Goal: Task Accomplishment & Management: Use online tool/utility

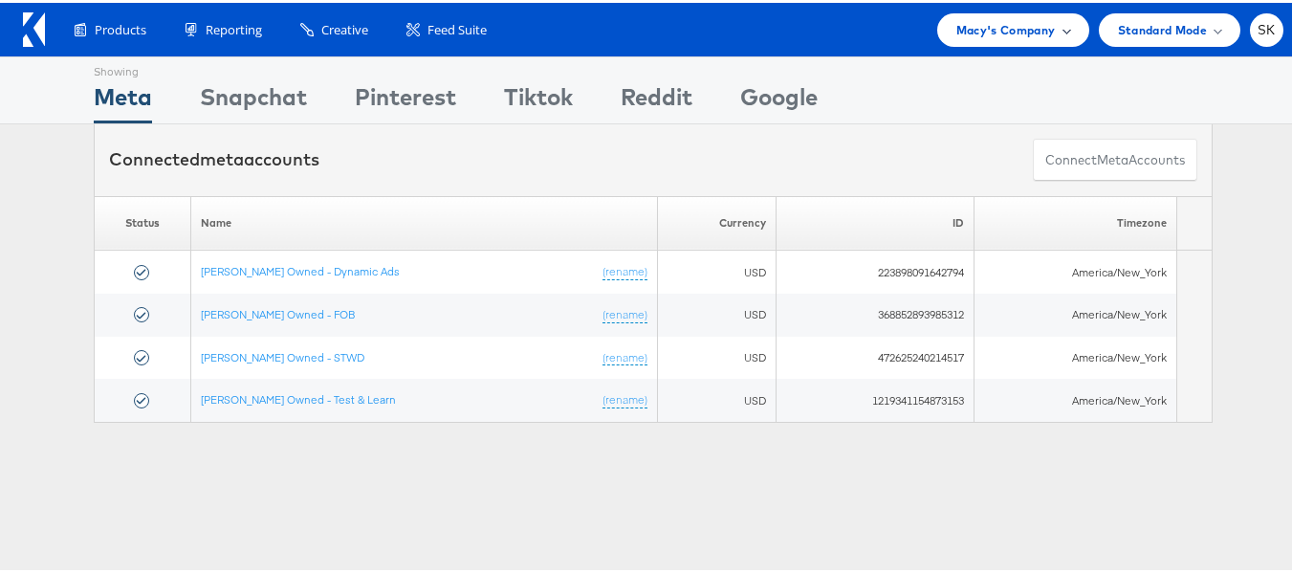
click at [1003, 20] on span "Macy's Company" at bounding box center [1005, 27] width 99 height 20
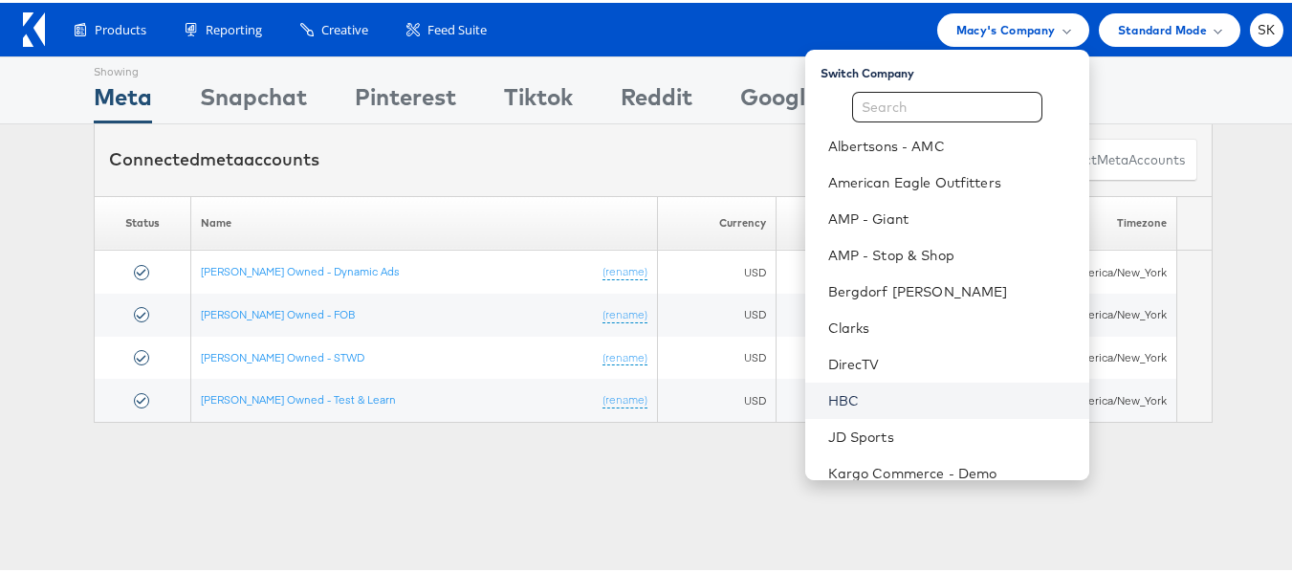
click at [843, 395] on link "HBC" at bounding box center [951, 397] width 246 height 19
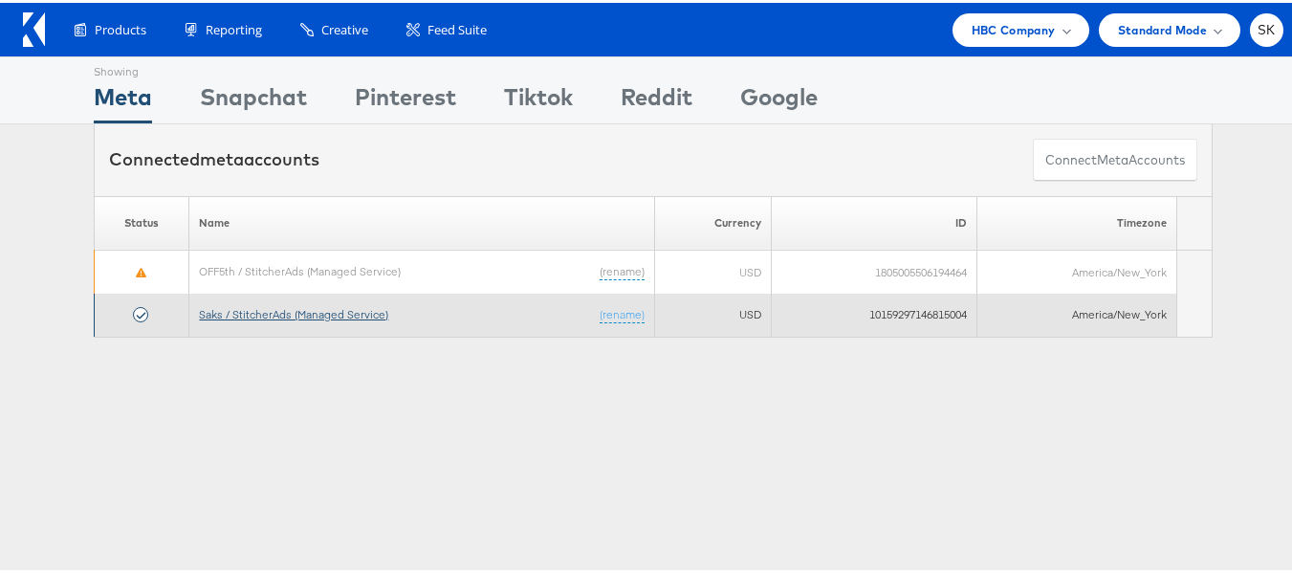
click at [306, 305] on link "Saks / StitcherAds (Managed Service)" at bounding box center [293, 311] width 189 height 14
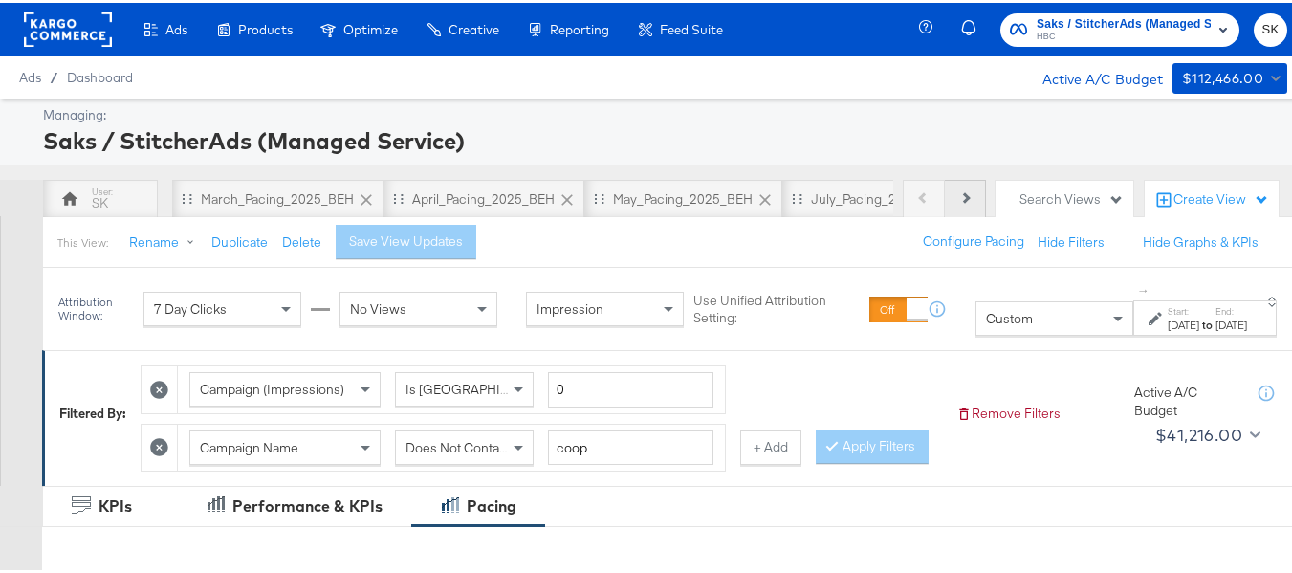
click at [959, 196] on button "Next" at bounding box center [965, 196] width 41 height 38
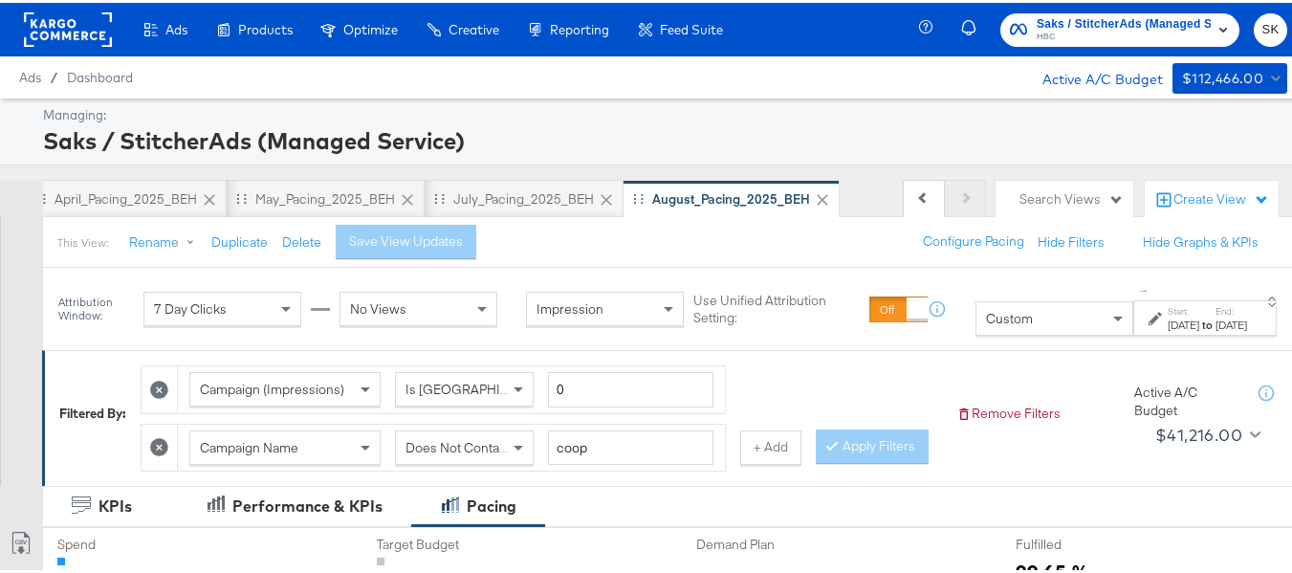
scroll to position [0, 370]
click at [959, 196] on div "Previous Next" at bounding box center [943, 196] width 83 height 38
click at [1069, 185] on div "Search Views" at bounding box center [1064, 196] width 138 height 37
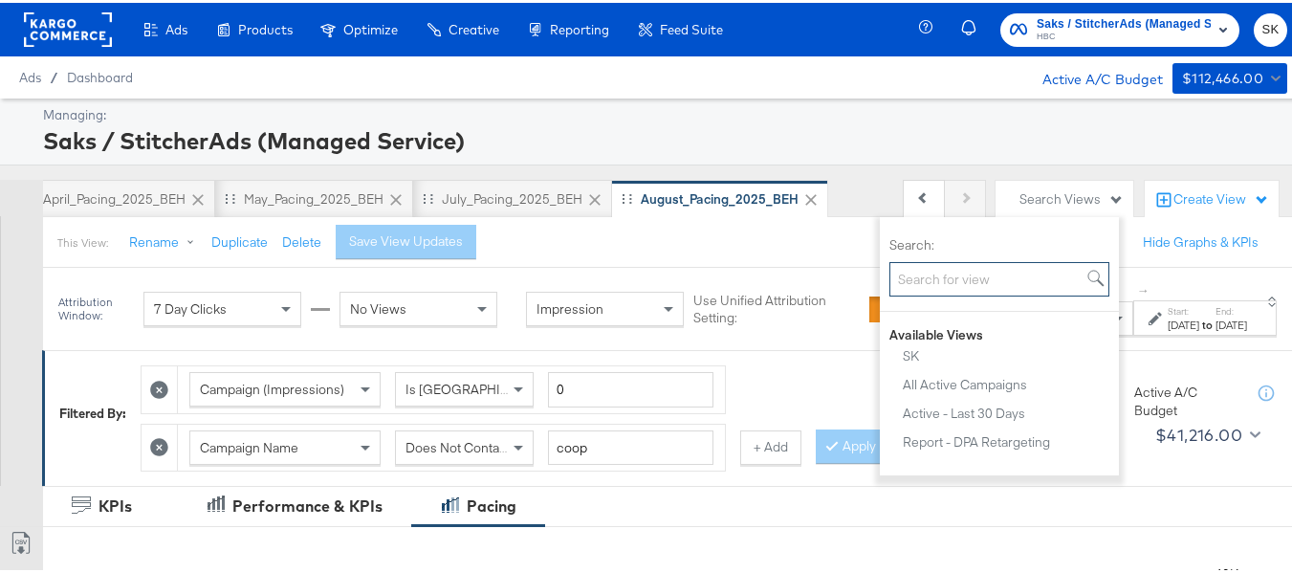
click at [963, 286] on input "Search:" at bounding box center [999, 276] width 220 height 35
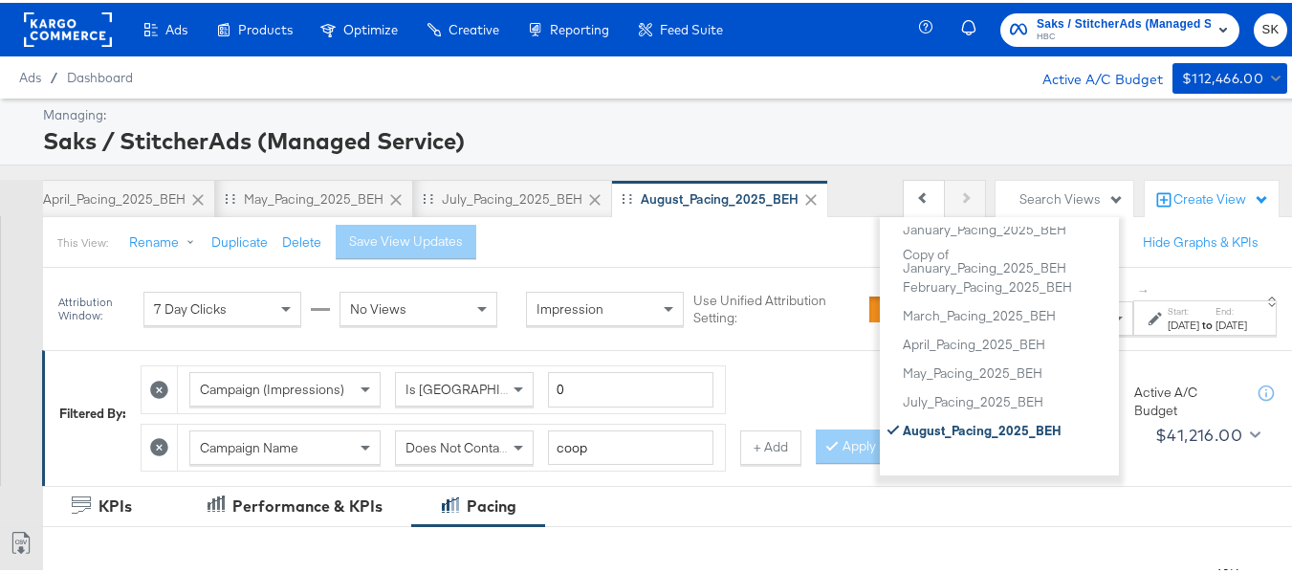
scroll to position [0, 0]
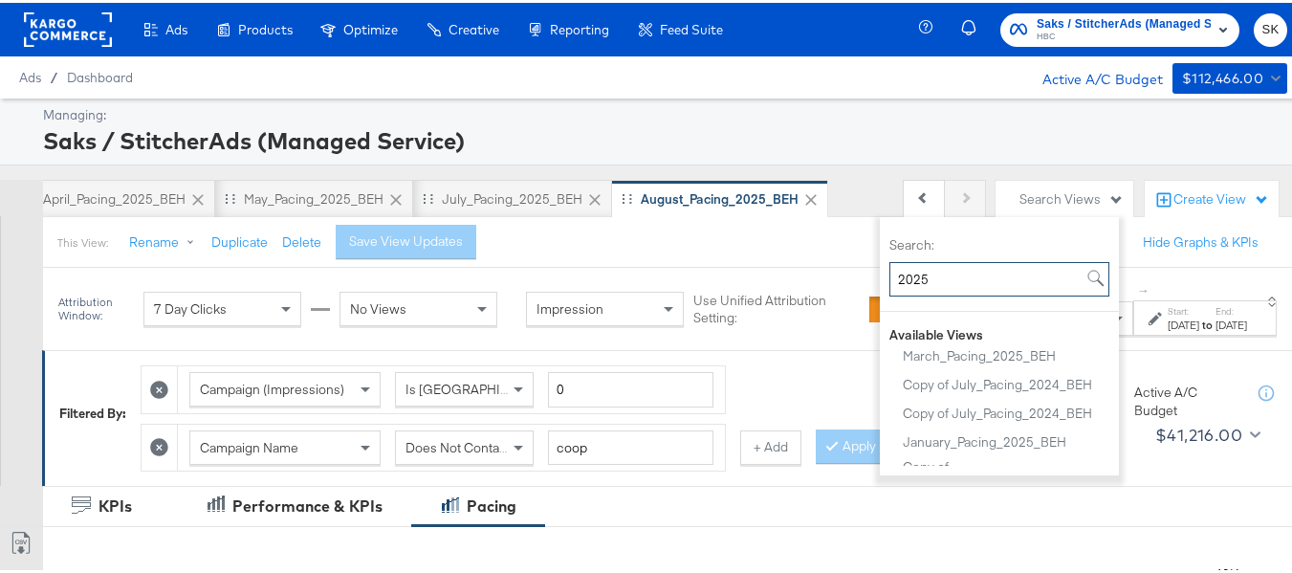
type input "2025"
click at [839, 148] on div "Saks / StitcherAds (Managed Service)" at bounding box center [662, 137] width 1239 height 33
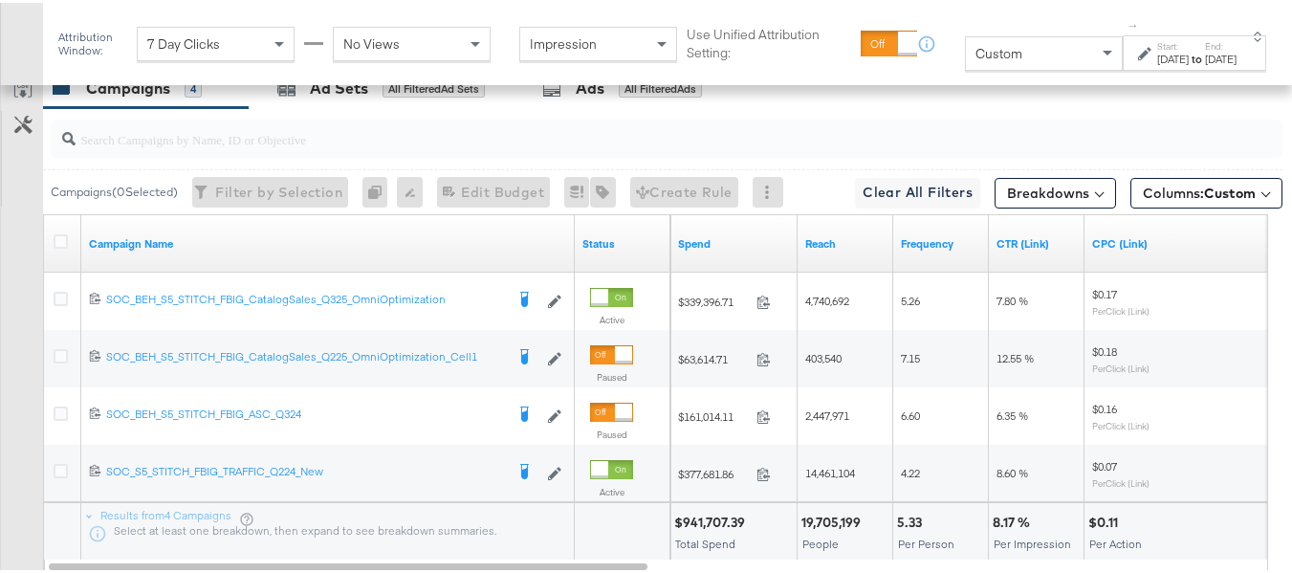
scroll to position [956, 0]
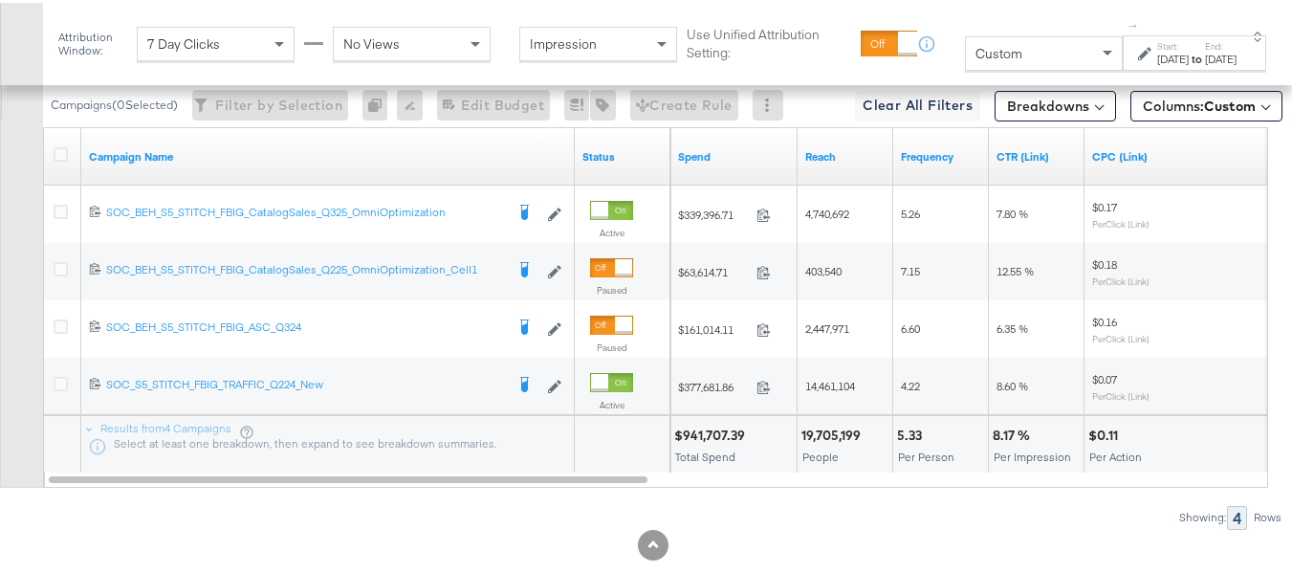
click at [1157, 47] on label "Start:" at bounding box center [1173, 43] width 32 height 12
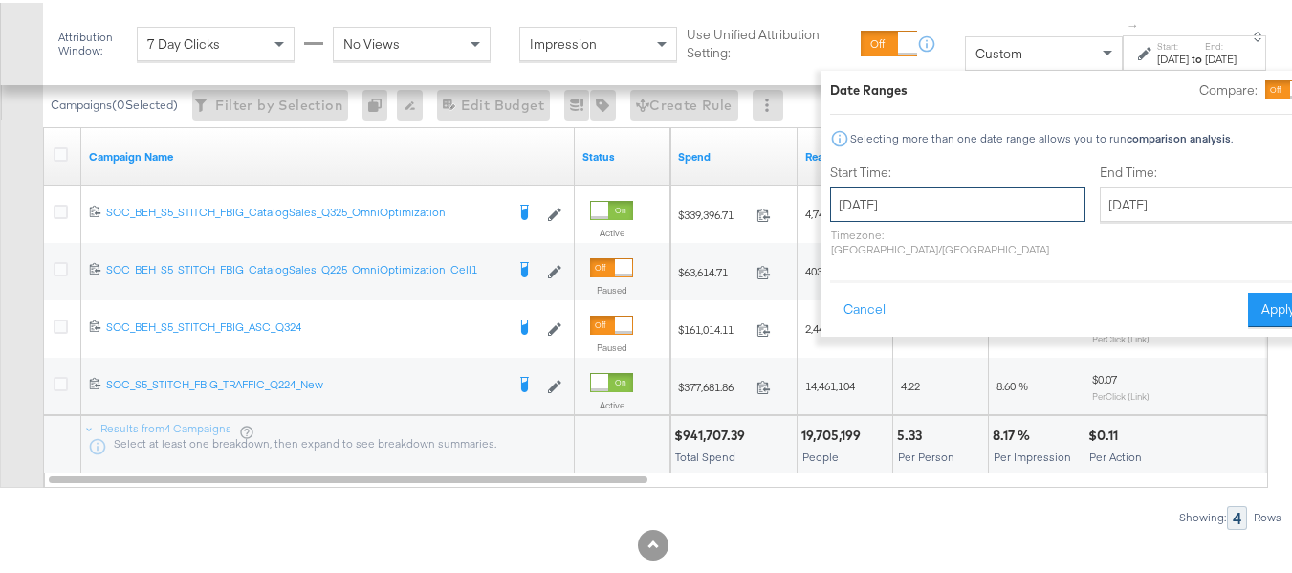
click at [919, 198] on input "August 1st 2025" at bounding box center [957, 202] width 255 height 34
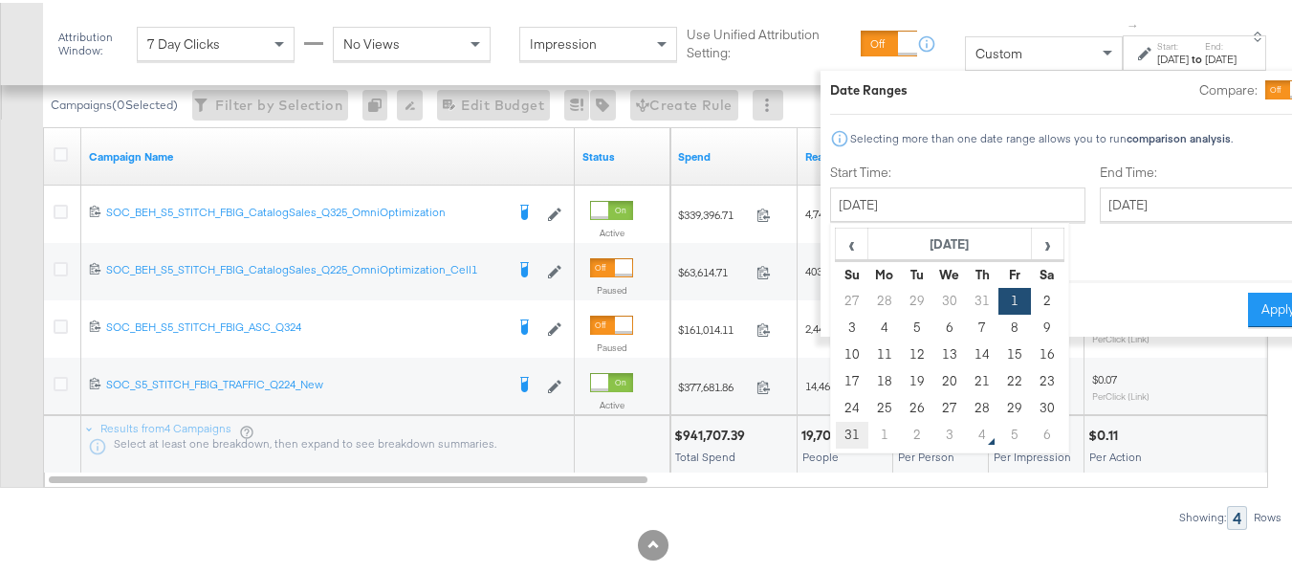
click at [836, 433] on td "31" at bounding box center [852, 432] width 33 height 27
type input "August 31st 2025"
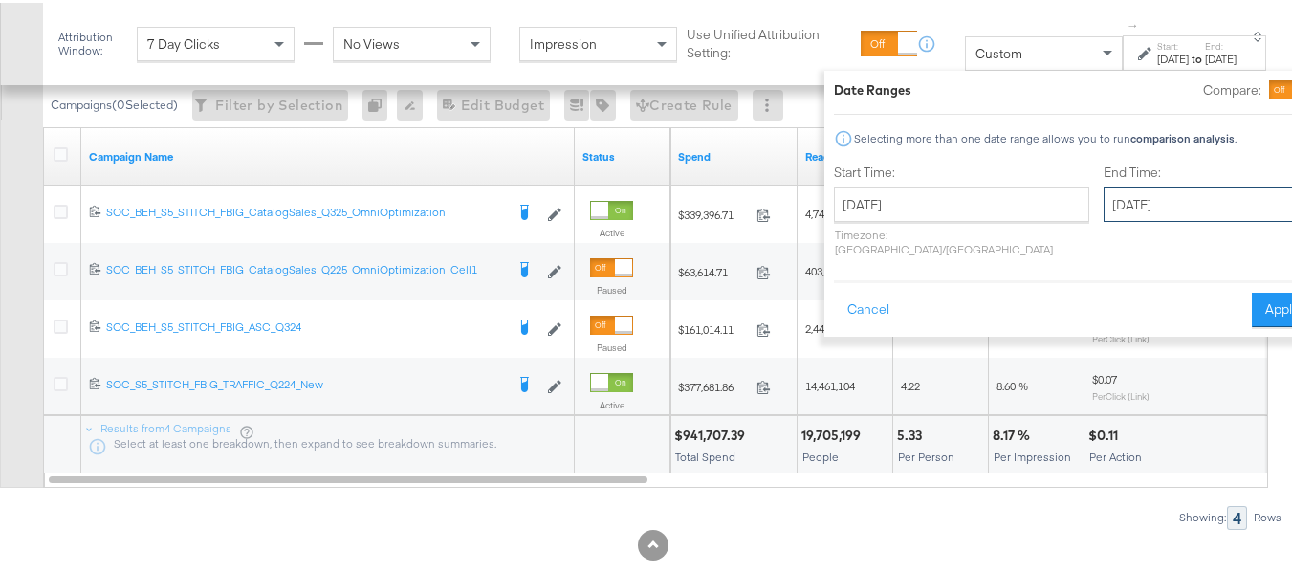
click at [1113, 206] on input "August 31st 2025" at bounding box center [1203, 202] width 201 height 34
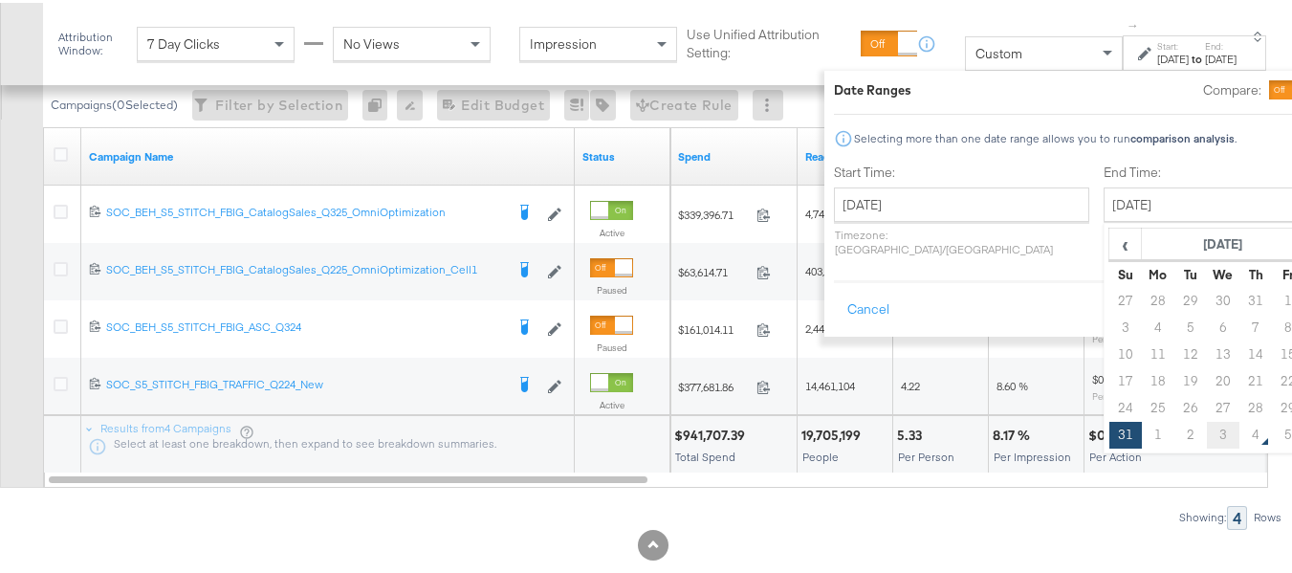
click at [1206, 433] on td "3" at bounding box center [1222, 432] width 33 height 27
type input "September 3rd 2025"
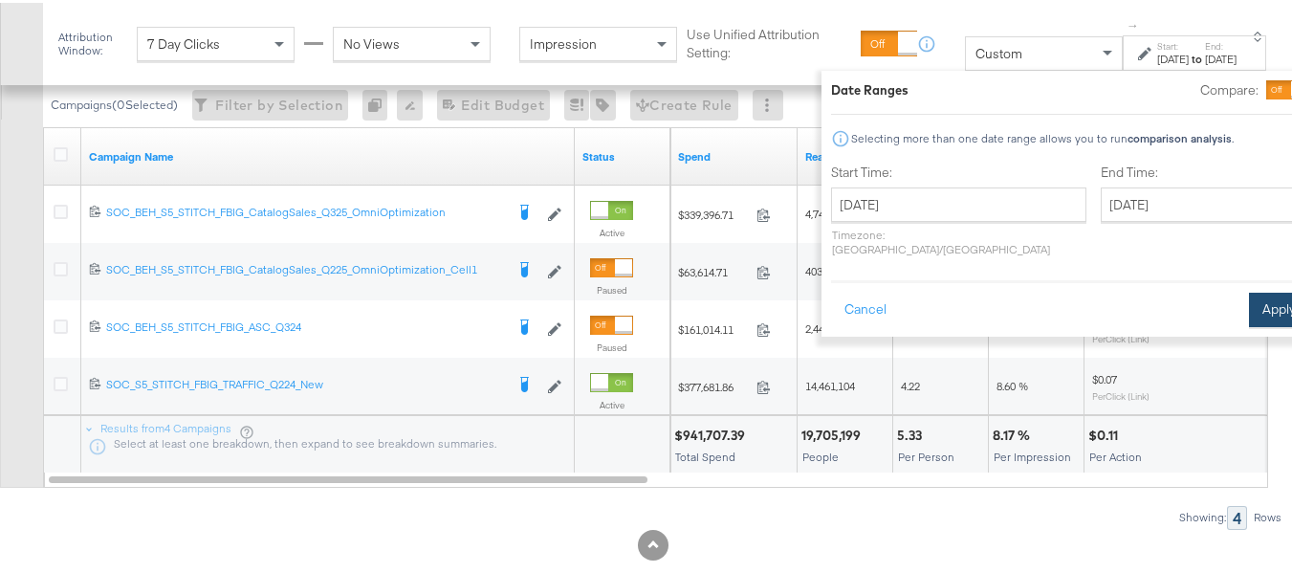
click at [1249, 290] on button "Apply" at bounding box center [1279, 307] width 60 height 34
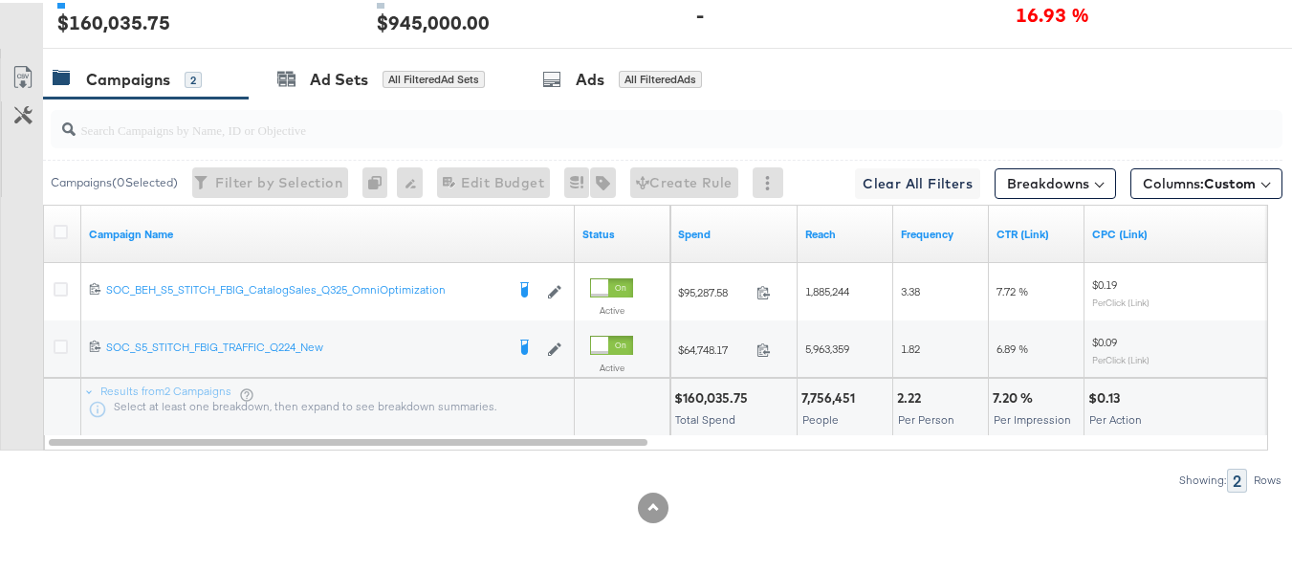
scroll to position [0, 0]
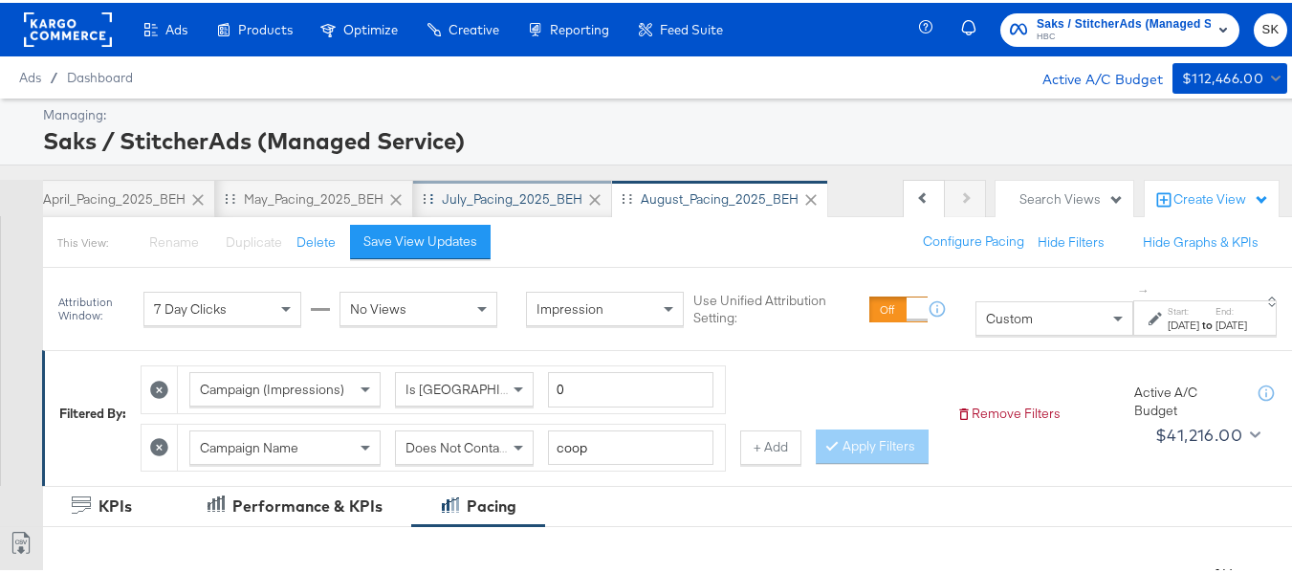
click at [490, 194] on div "July_Pacing_2025_BEH" at bounding box center [512, 196] width 141 height 18
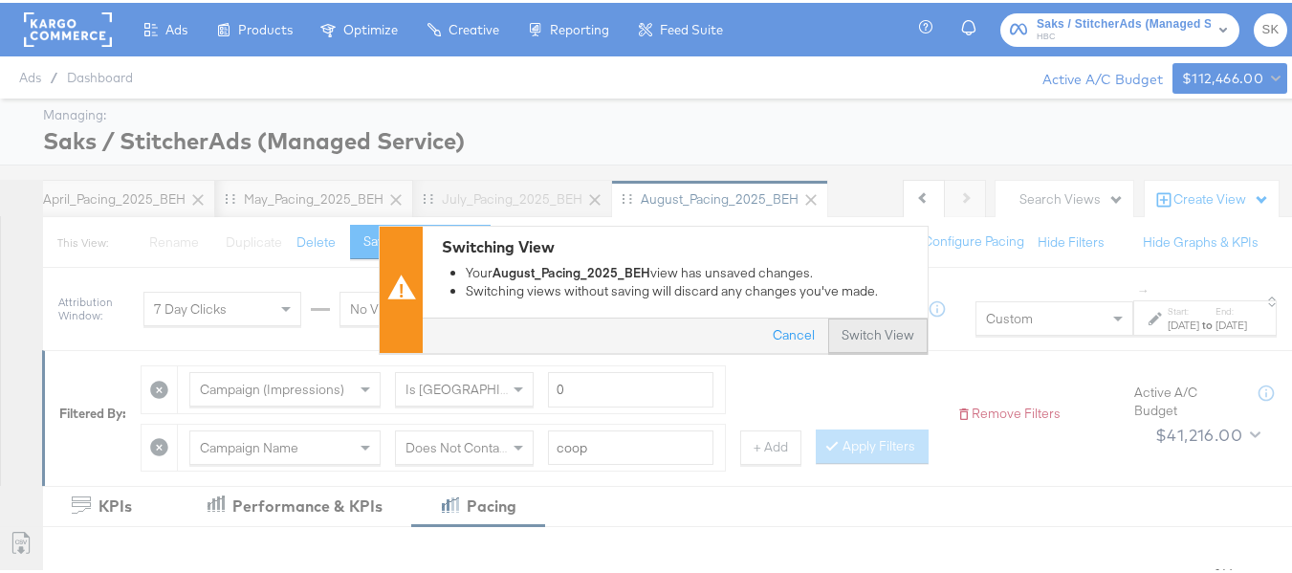
click at [887, 333] on button "Switch View" at bounding box center [877, 332] width 99 height 34
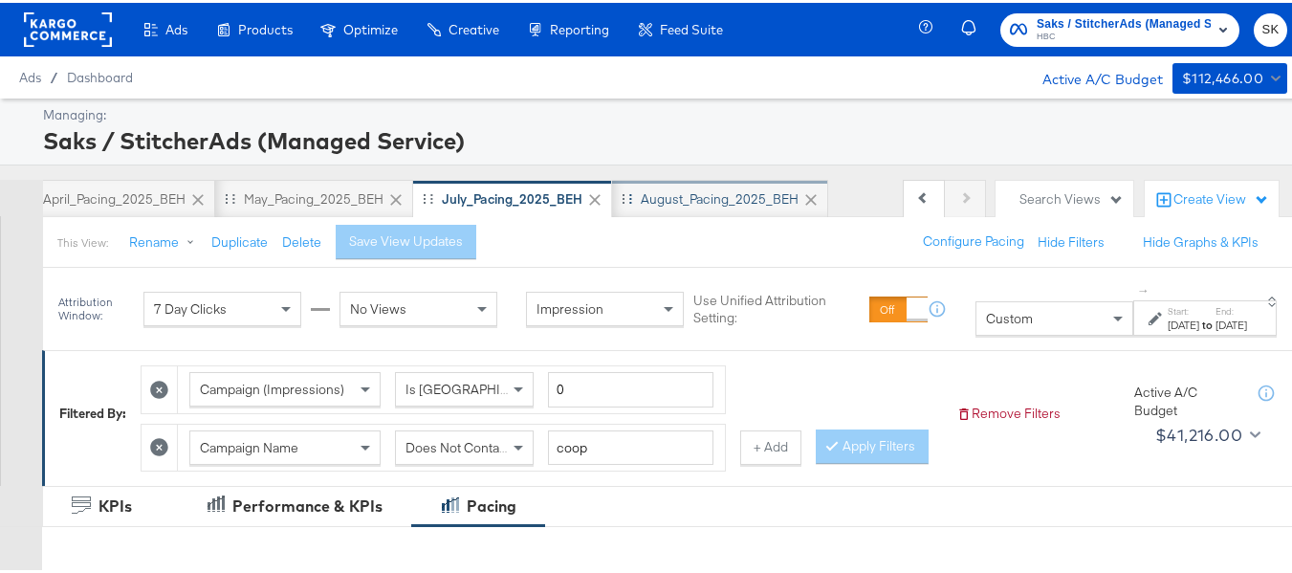
click at [673, 195] on div "August_Pacing_2025_BEH" at bounding box center [720, 196] width 158 height 18
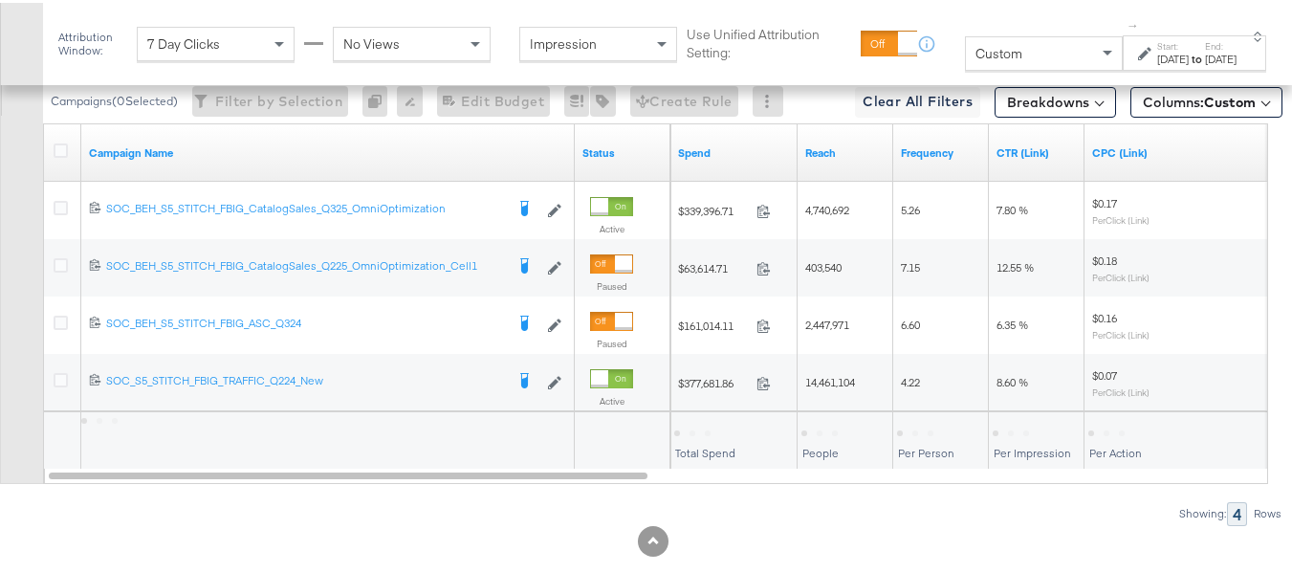
scroll to position [1036, 0]
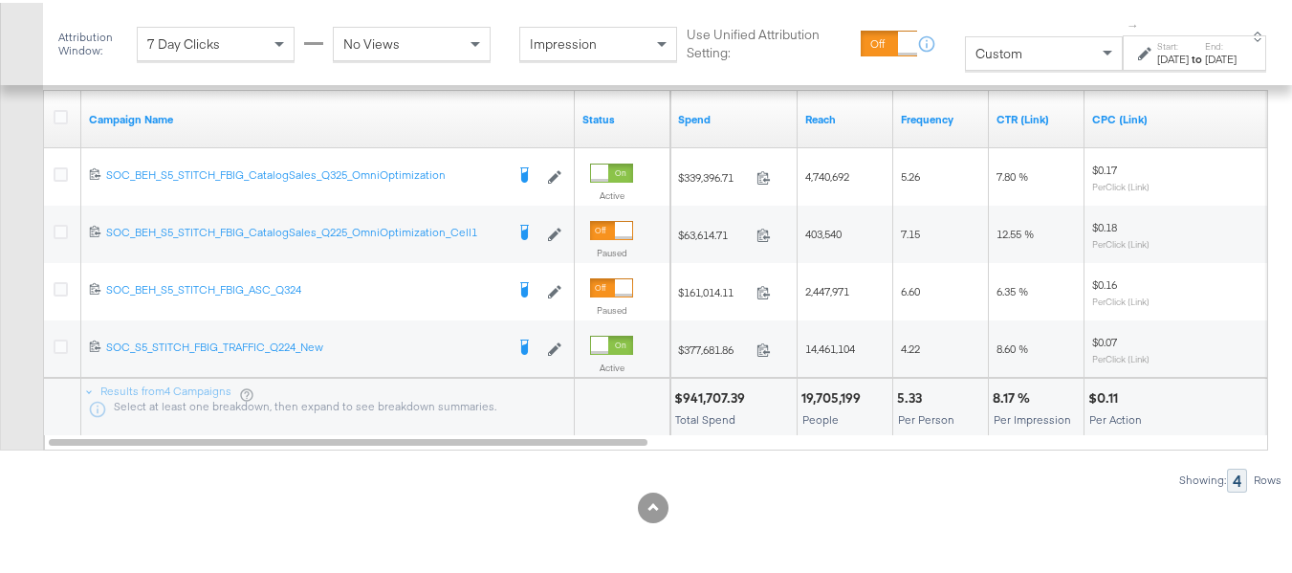
click at [1157, 58] on div "Aug 1st 2025" at bounding box center [1173, 56] width 32 height 15
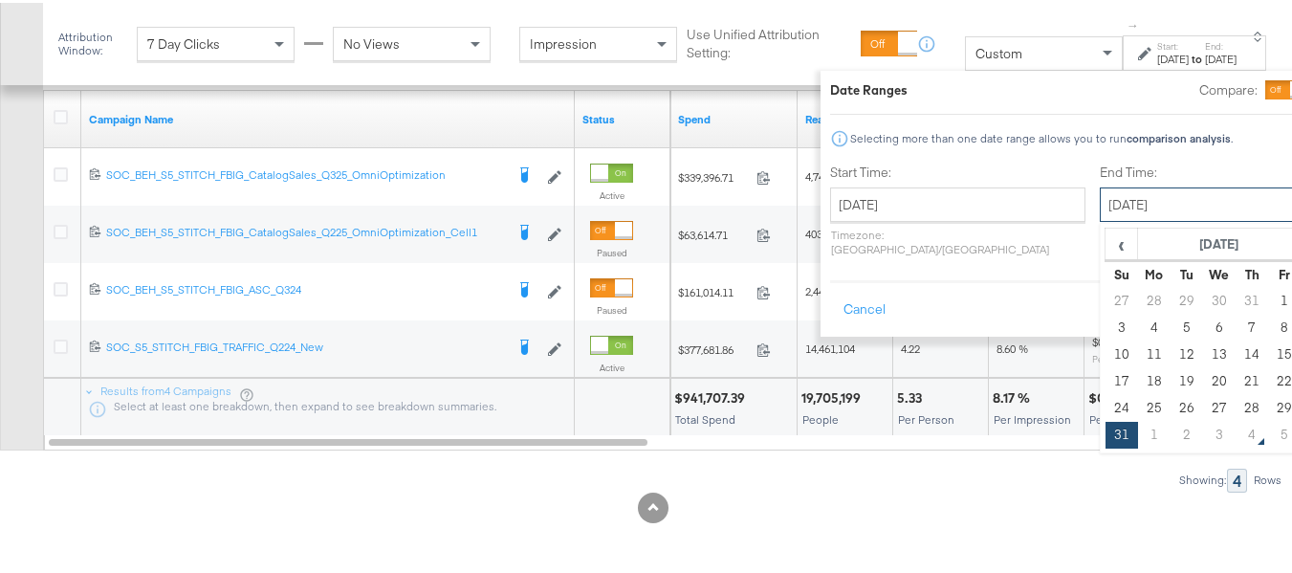
click at [1138, 198] on input "August 31st 2025" at bounding box center [1199, 202] width 201 height 34
click at [893, 217] on input "August 1st 2025" at bounding box center [957, 202] width 255 height 34
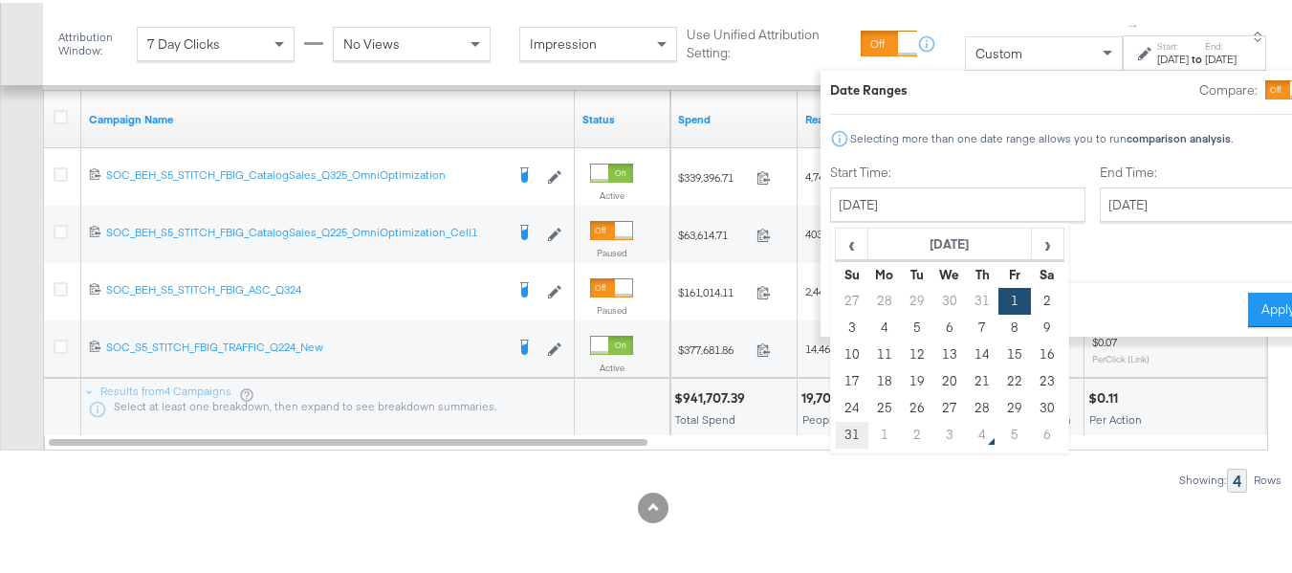
click at [836, 432] on td "31" at bounding box center [852, 432] width 33 height 27
type input "August 31st 2025"
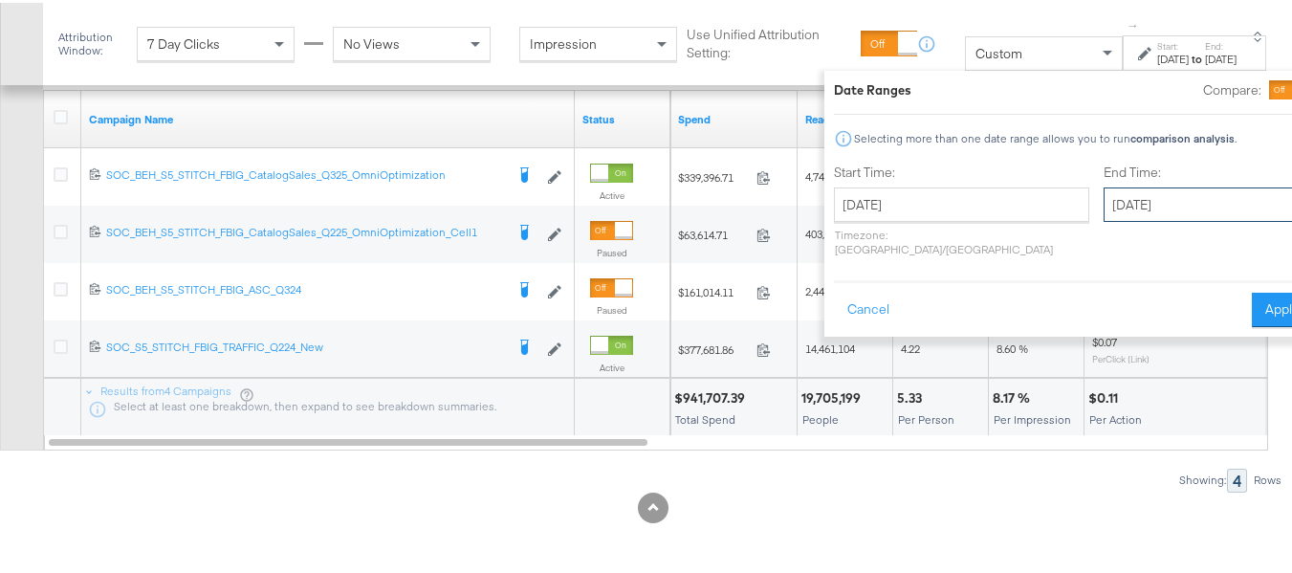
click at [1103, 200] on input "August 31st 2025" at bounding box center [1203, 202] width 201 height 34
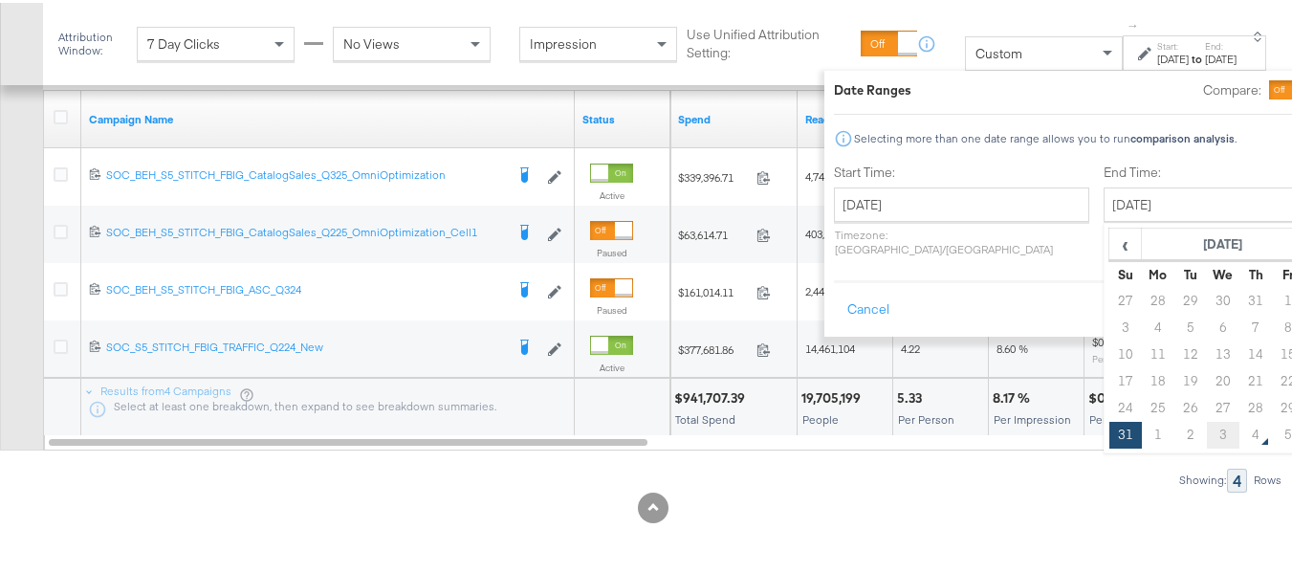
click at [1206, 427] on td "3" at bounding box center [1222, 432] width 33 height 27
type input "September 3rd 2025"
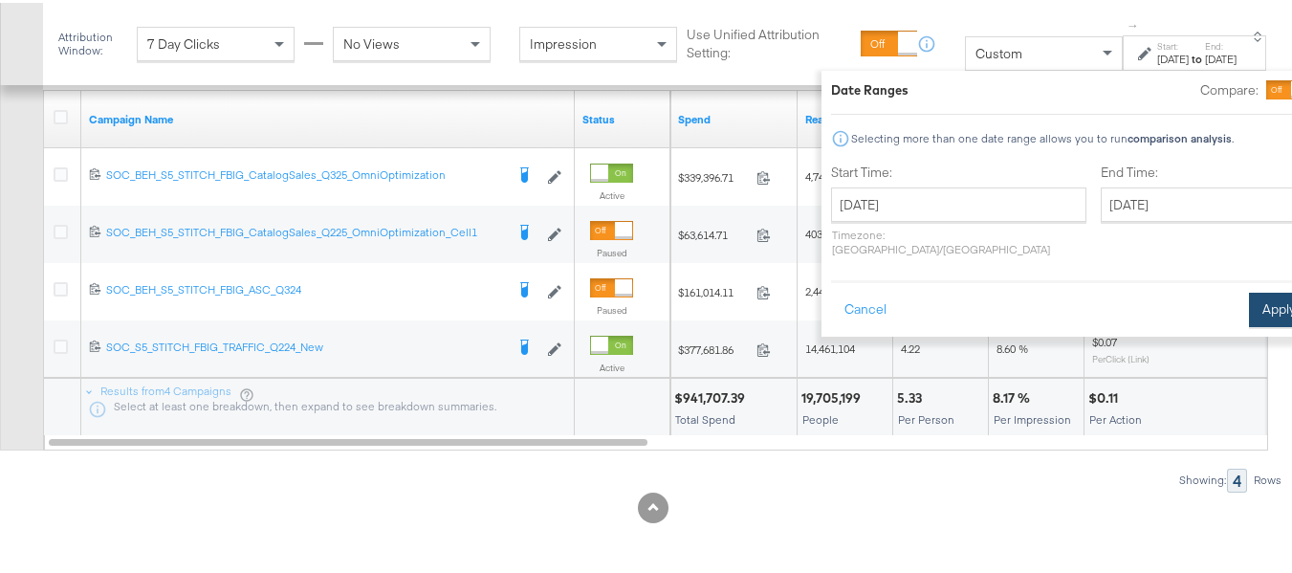
click at [1249, 297] on button "Apply" at bounding box center [1279, 307] width 60 height 34
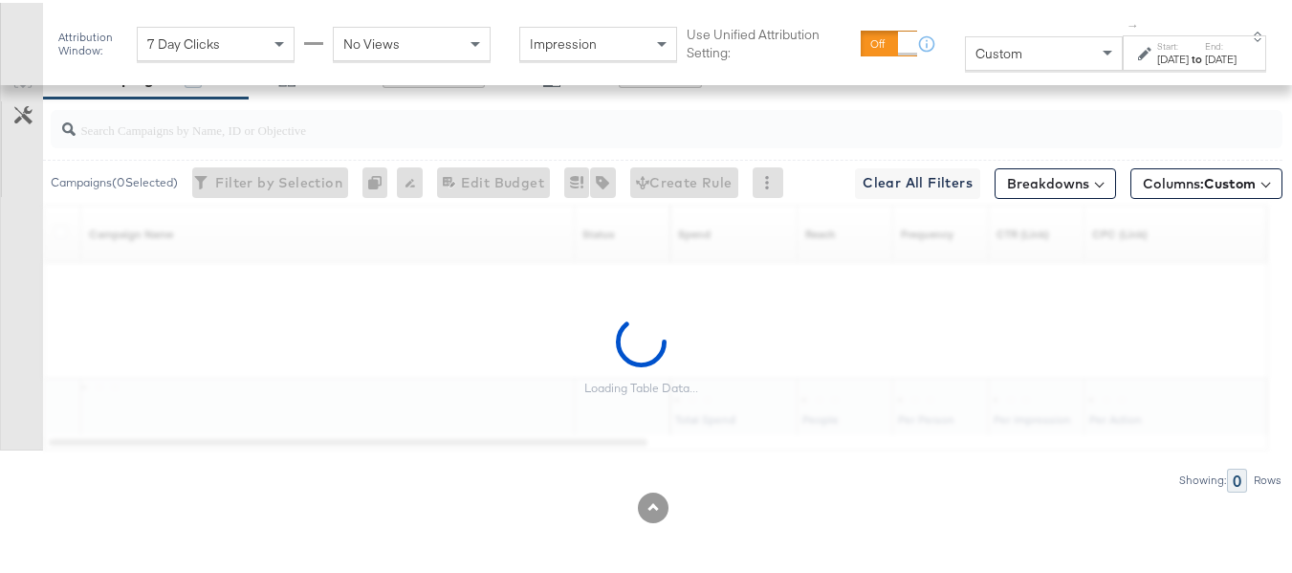
scroll to position [922, 0]
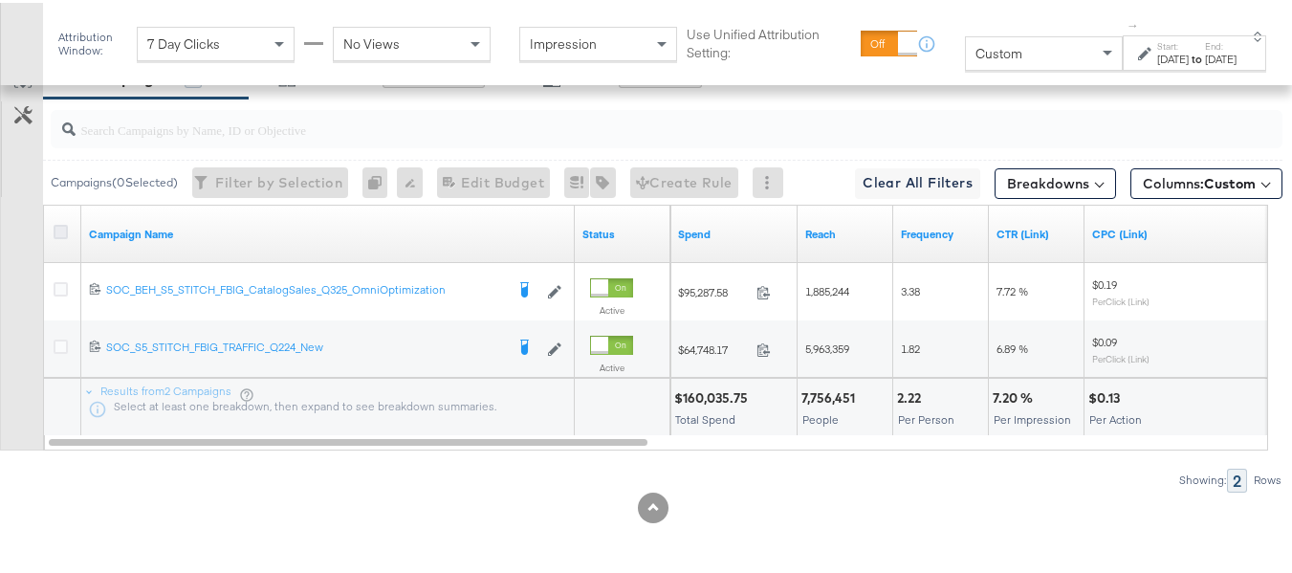
click at [61, 231] on icon at bounding box center [61, 229] width 14 height 14
click at [0, 0] on input "checkbox" at bounding box center [0, 0] width 0 height 0
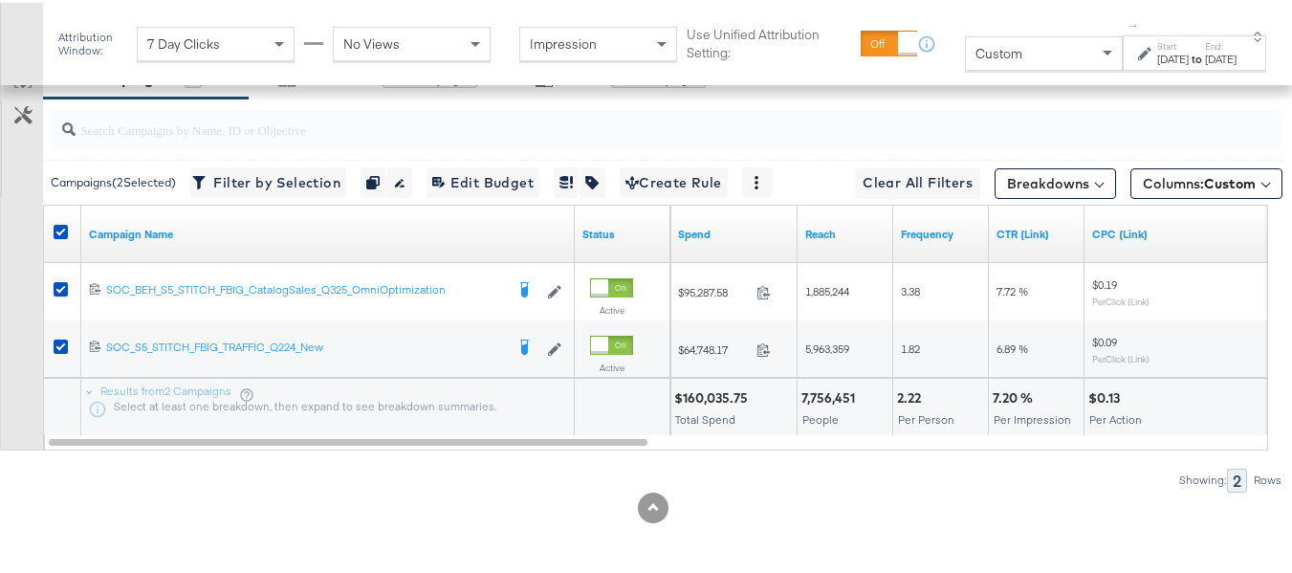
click at [1172, 164] on div "Columns: Custom" at bounding box center [1206, 177] width 152 height 31
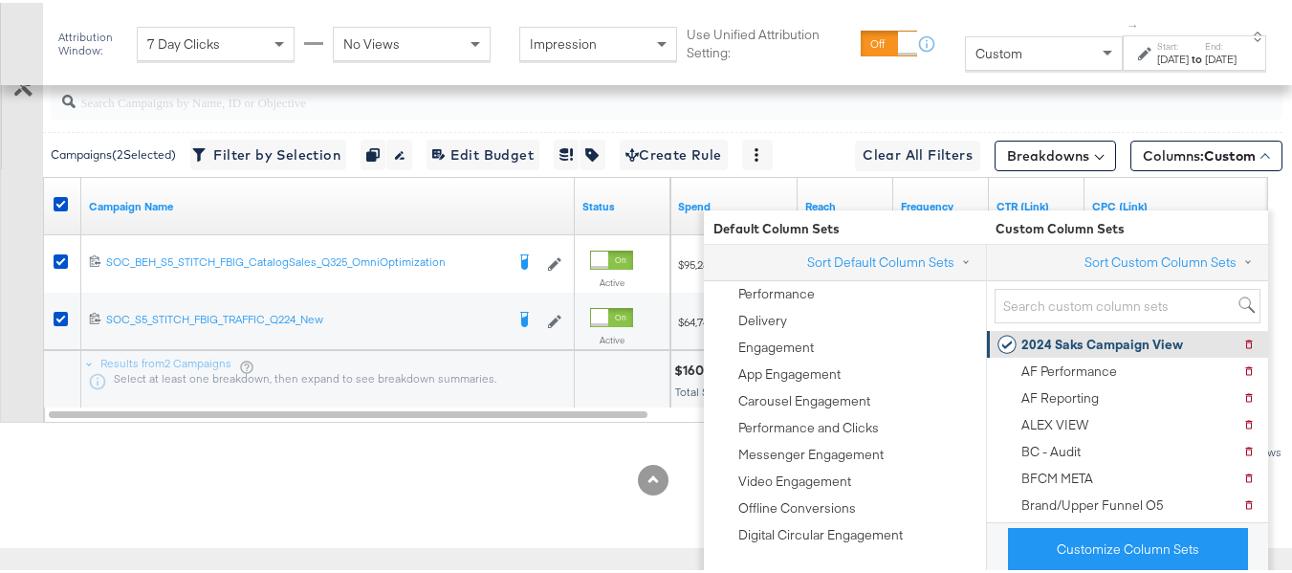
click at [1075, 333] on div "2024 Saks Campaign View" at bounding box center [1102, 342] width 162 height 18
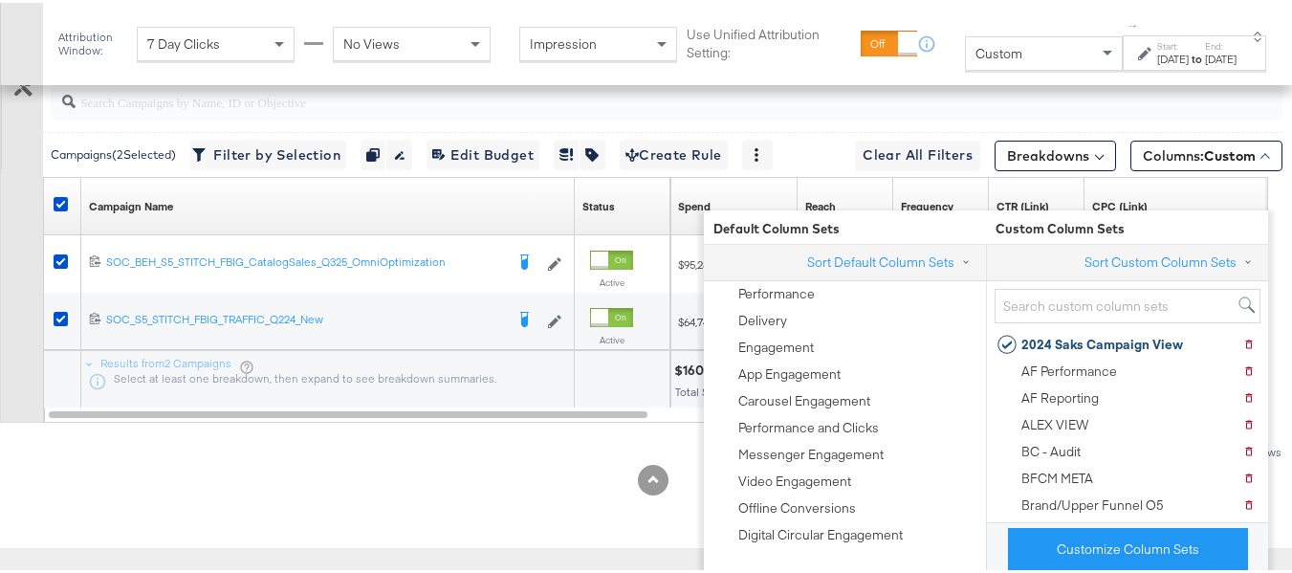
click at [0, 271] on div "Customize KPIs Export as CSV" at bounding box center [21, 224] width 43 height 392
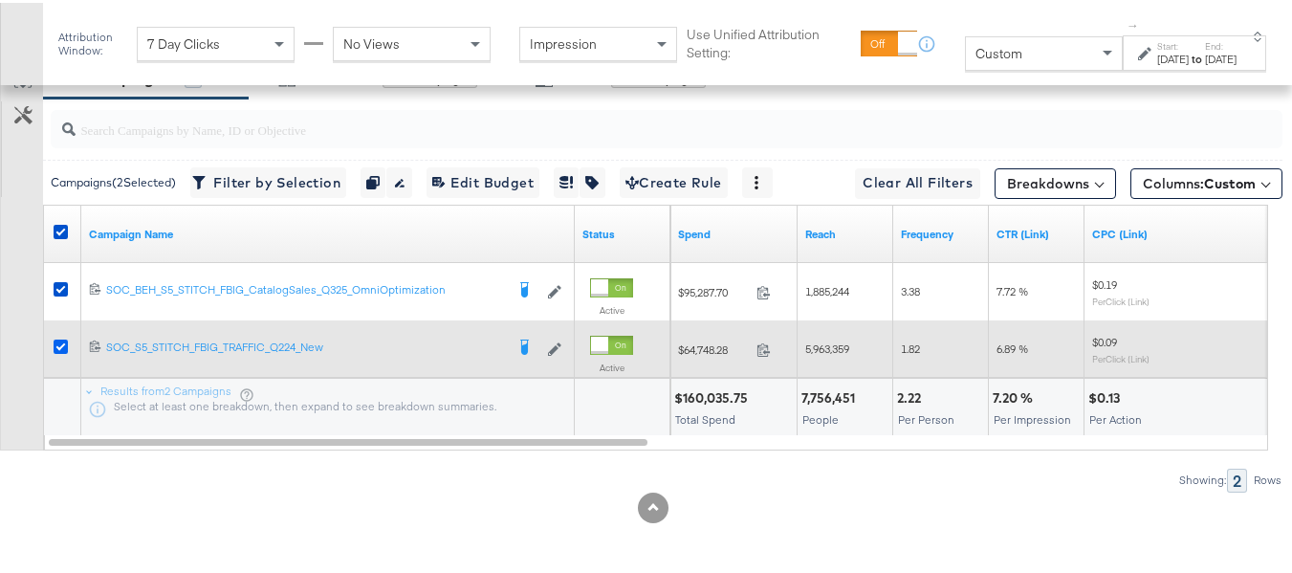
click at [57, 348] on icon at bounding box center [61, 344] width 14 height 14
click at [0, 0] on input "checkbox" at bounding box center [0, 0] width 0 height 0
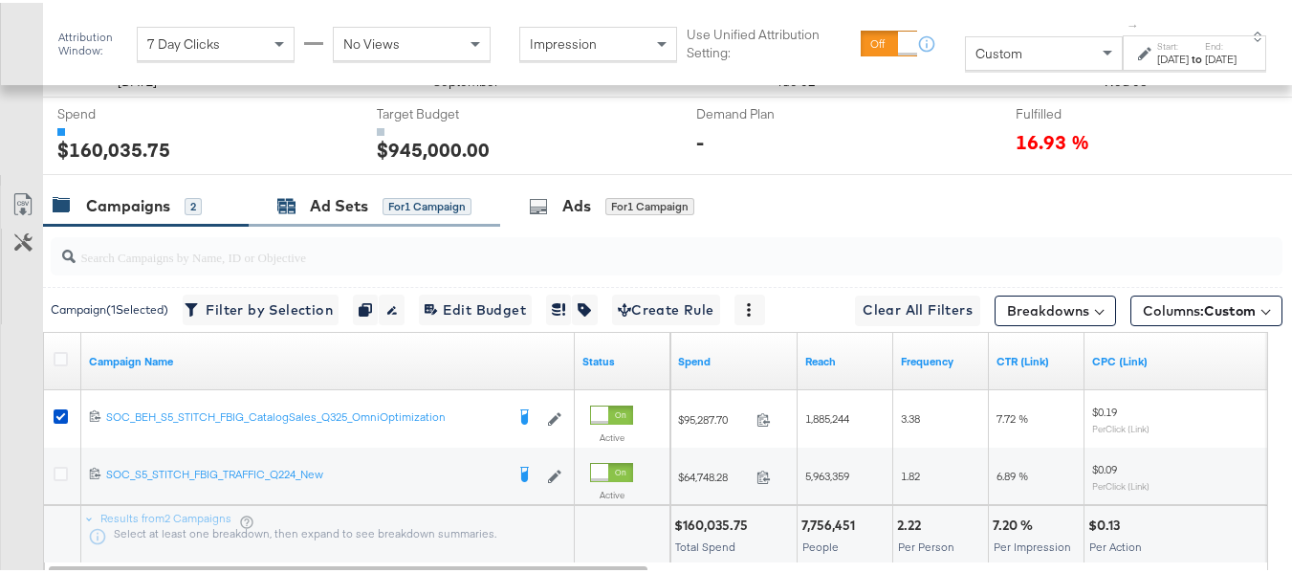
scroll to position [730, 0]
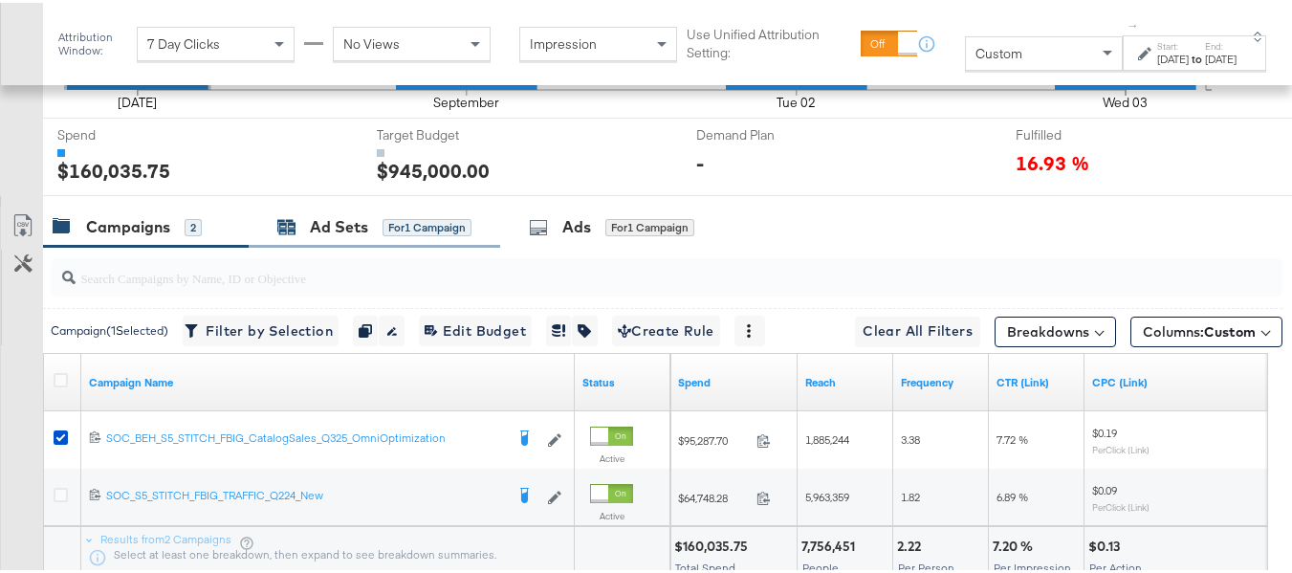
click at [347, 235] on div "Ad Sets" at bounding box center [339, 224] width 58 height 22
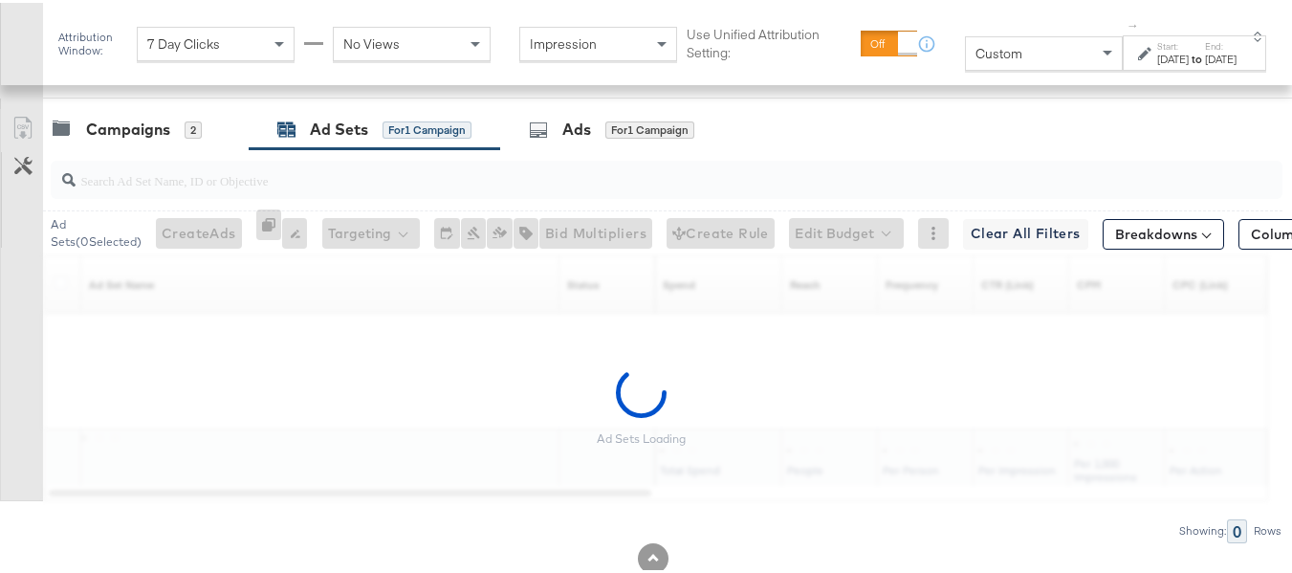
scroll to position [922, 0]
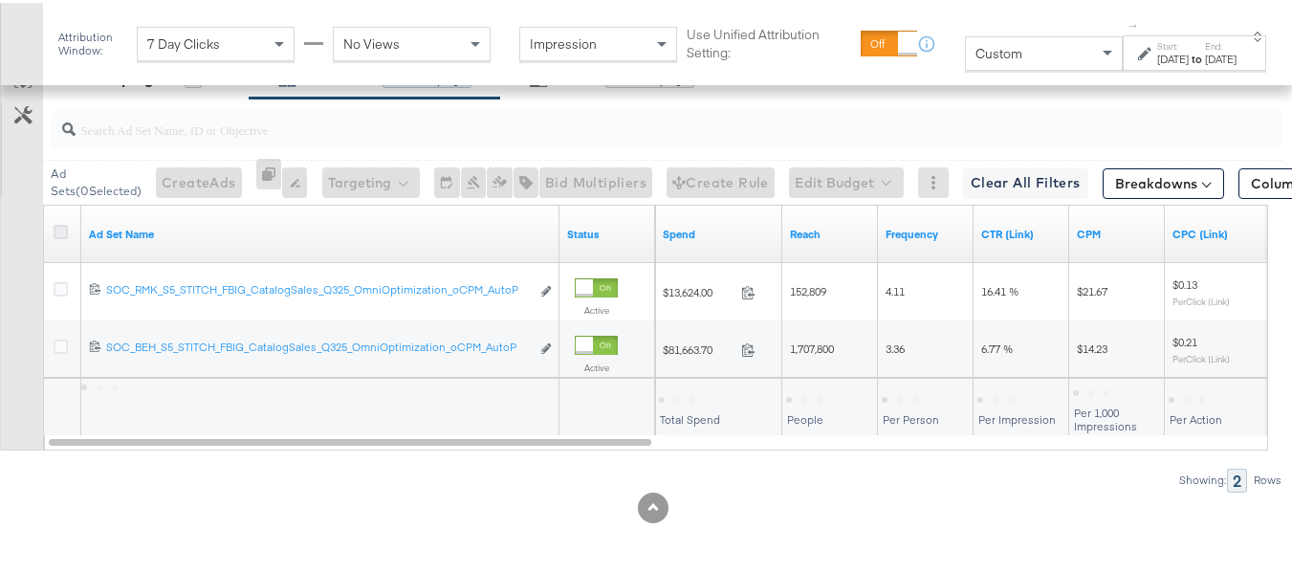
click at [67, 226] on icon at bounding box center [61, 229] width 14 height 14
click at [0, 0] on input "checkbox" at bounding box center [0, 0] width 0 height 0
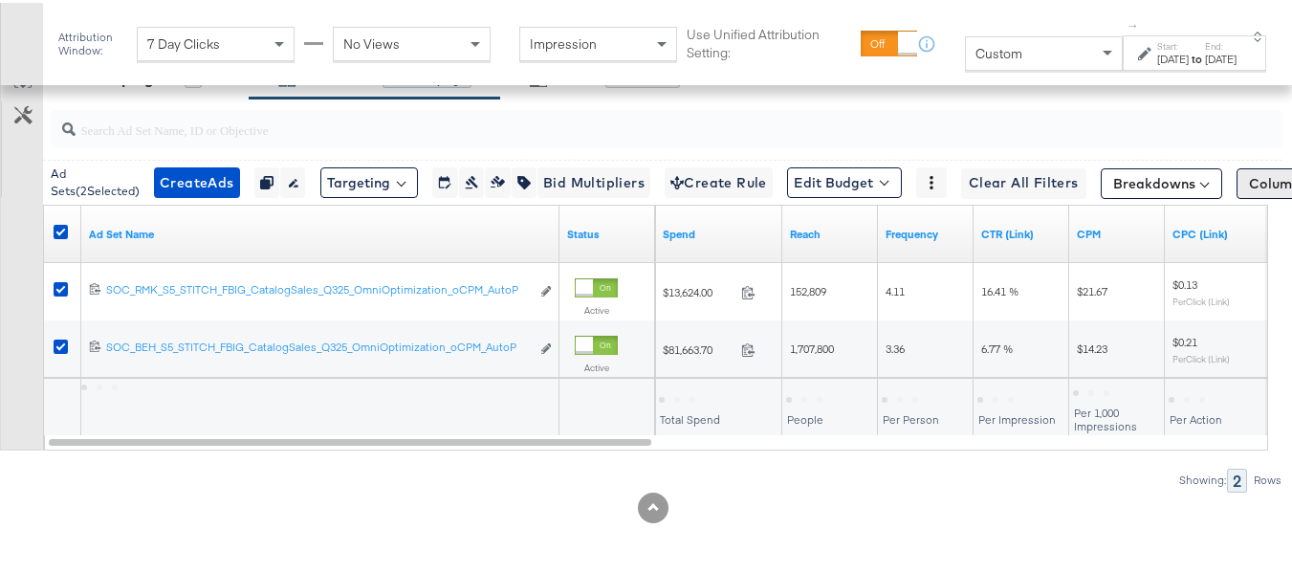
click at [1249, 185] on span "Columns: Custom" at bounding box center [1305, 180] width 113 height 19
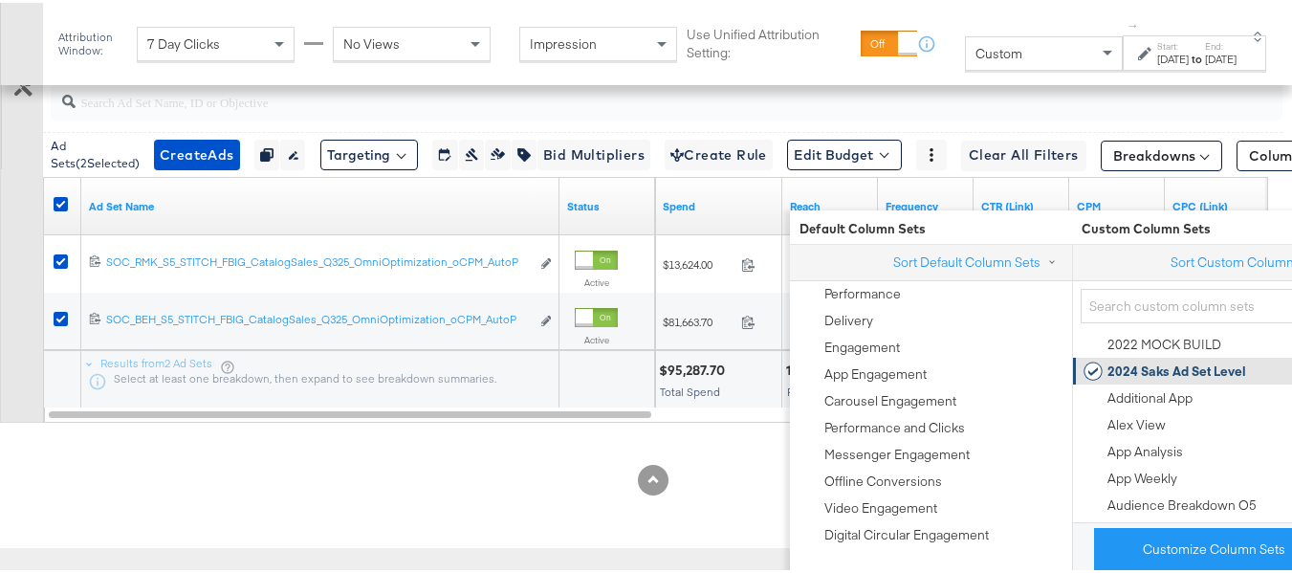
click at [1123, 359] on div "2024 Saks Ad Set Level" at bounding box center [1176, 368] width 139 height 18
click at [0, 330] on div "Customize KPIs Export as CSV" at bounding box center [21, 224] width 43 height 392
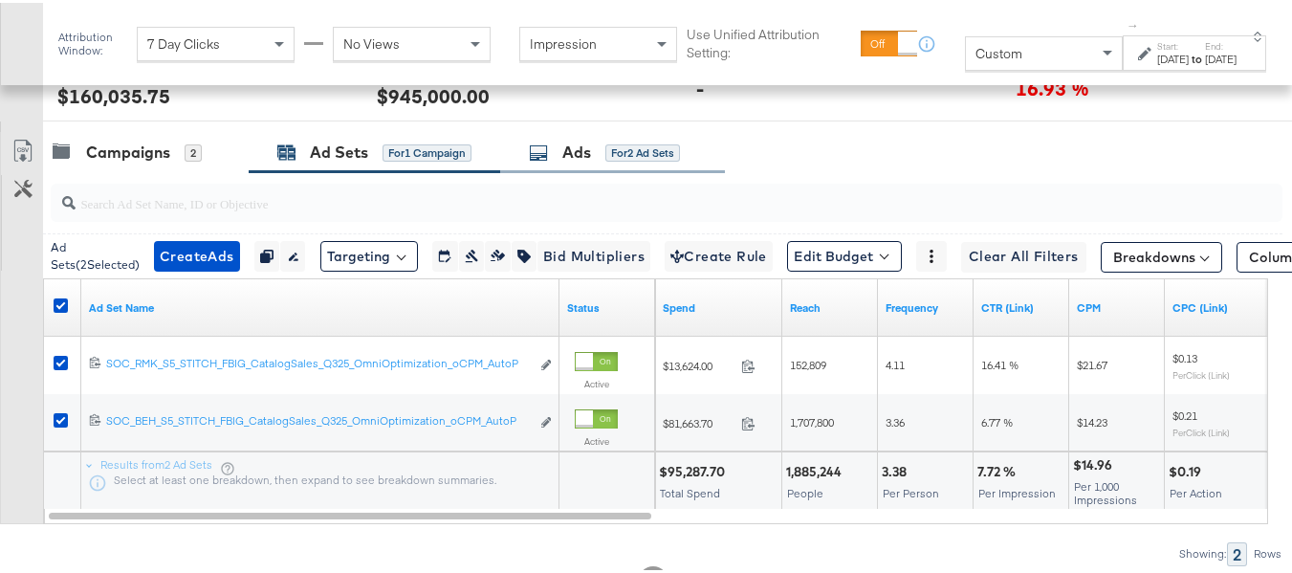
scroll to position [730, 0]
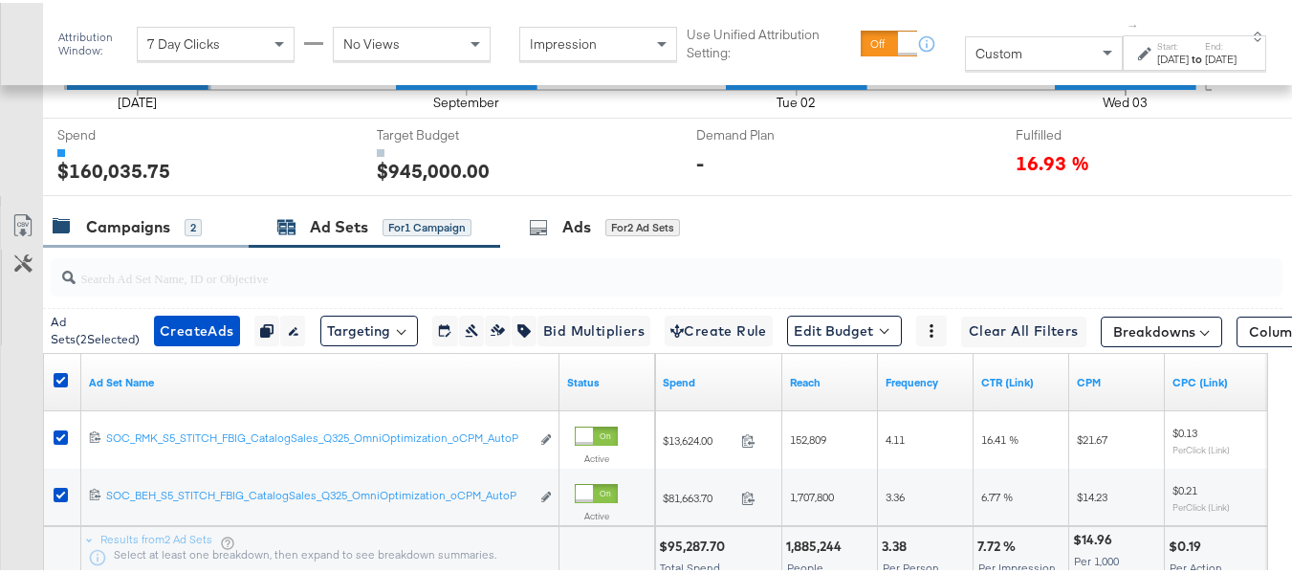
click at [185, 233] on div "2" at bounding box center [193, 224] width 17 height 17
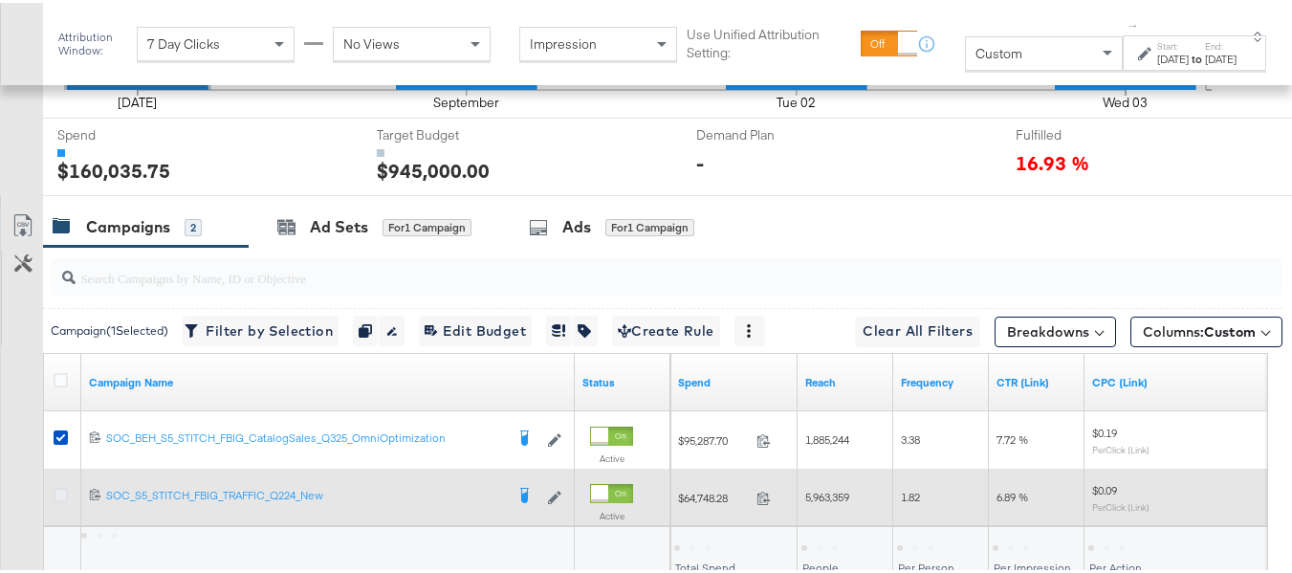
click at [60, 499] on icon at bounding box center [61, 492] width 14 height 14
click at [0, 0] on input "checkbox" at bounding box center [0, 0] width 0 height 0
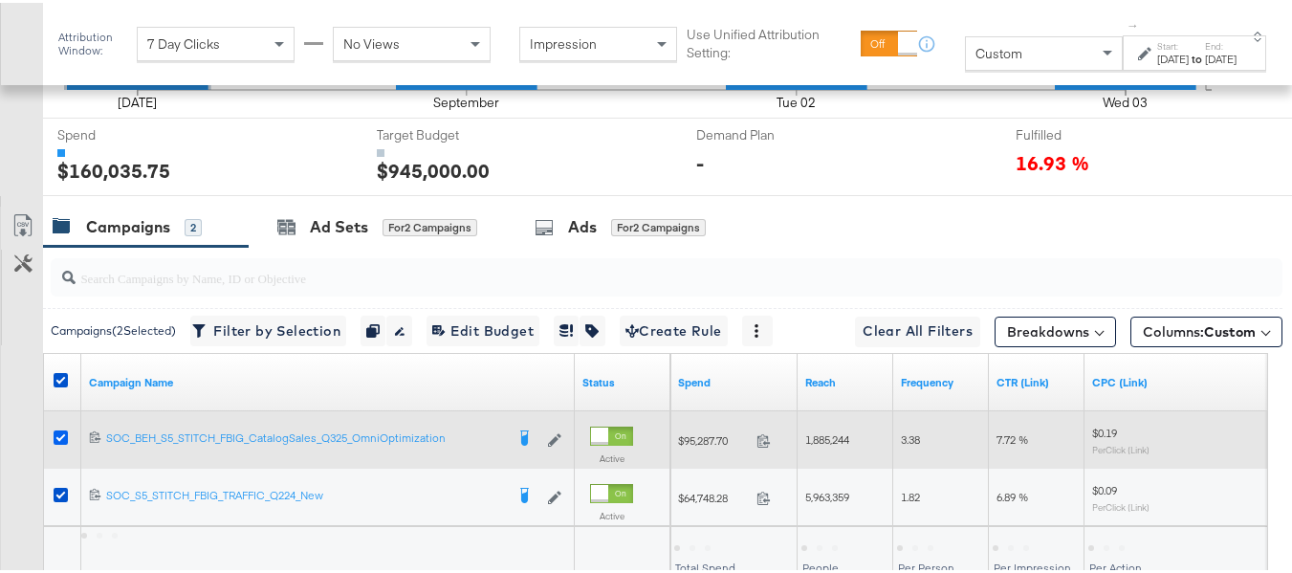
click at [54, 442] on icon at bounding box center [61, 434] width 14 height 14
click at [0, 0] on input "checkbox" at bounding box center [0, 0] width 0 height 0
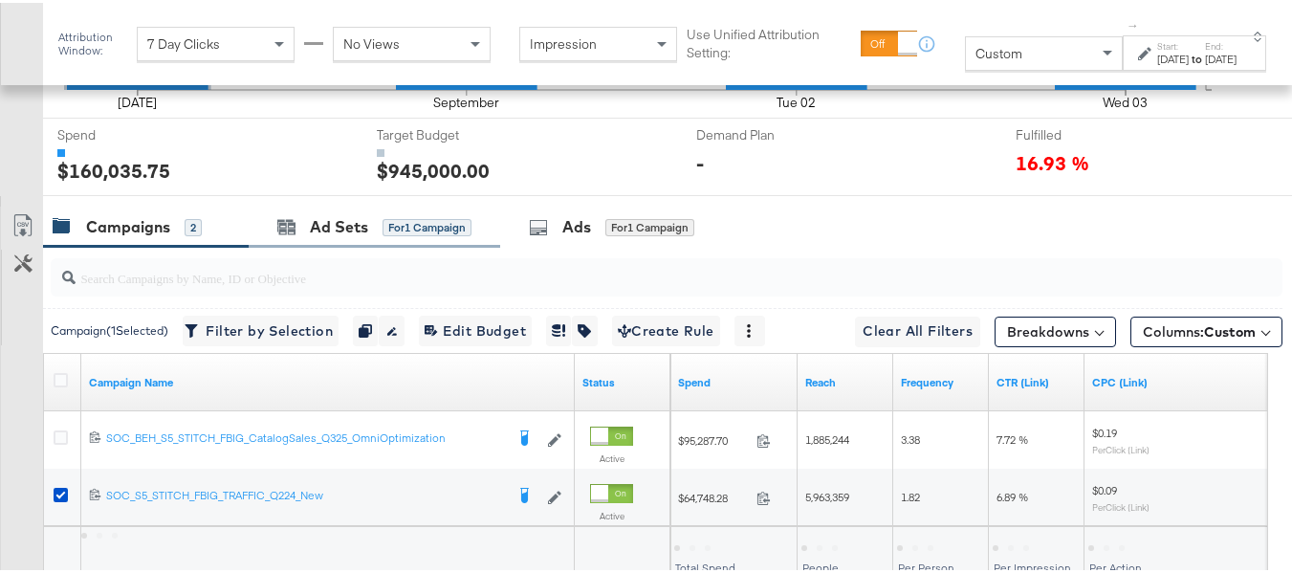
click at [326, 245] on div "Ad Sets for 1 Campaign" at bounding box center [374, 224] width 251 height 41
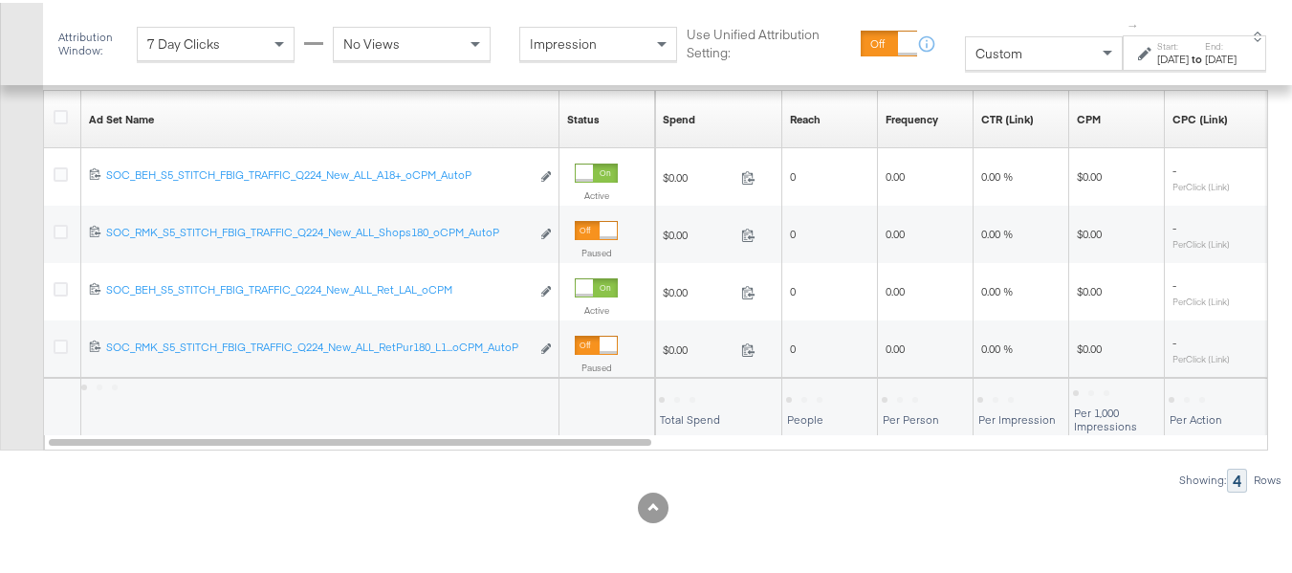
scroll to position [1017, 0]
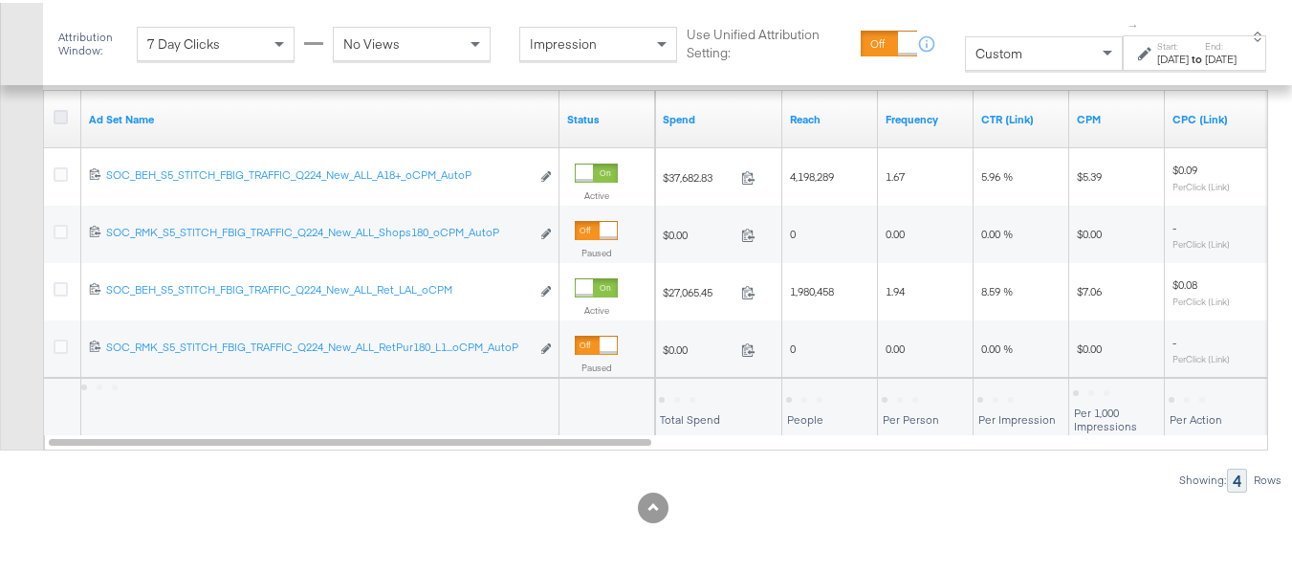
click at [66, 121] on icon at bounding box center [61, 114] width 14 height 14
click at [0, 0] on input "checkbox" at bounding box center [0, 0] width 0 height 0
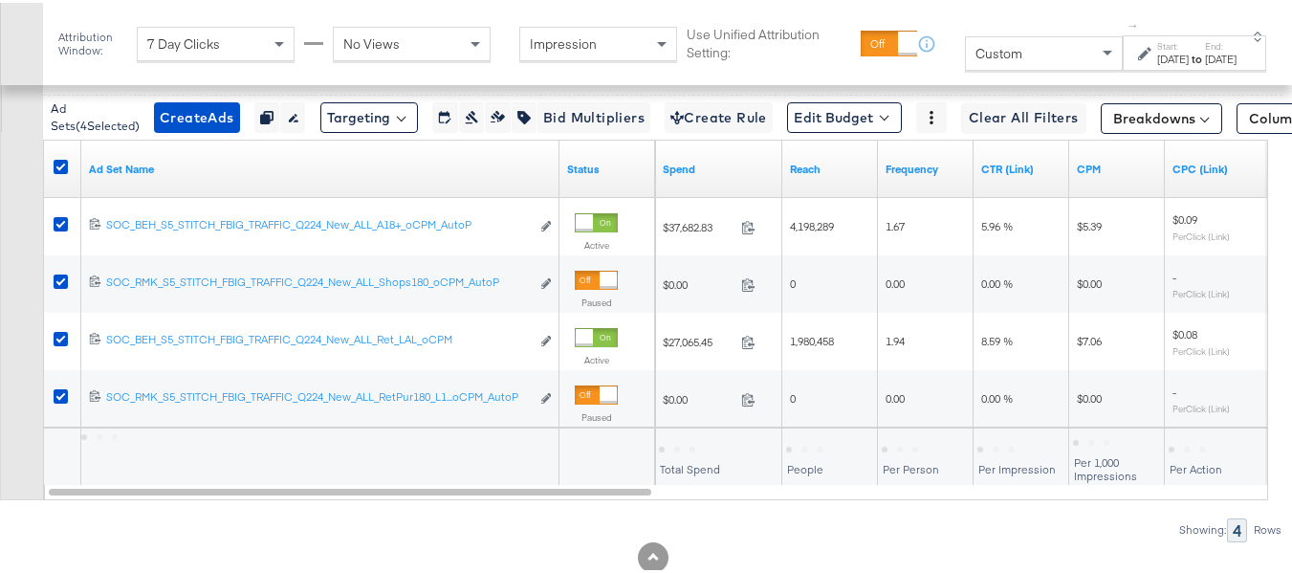
scroll to position [922, 0]
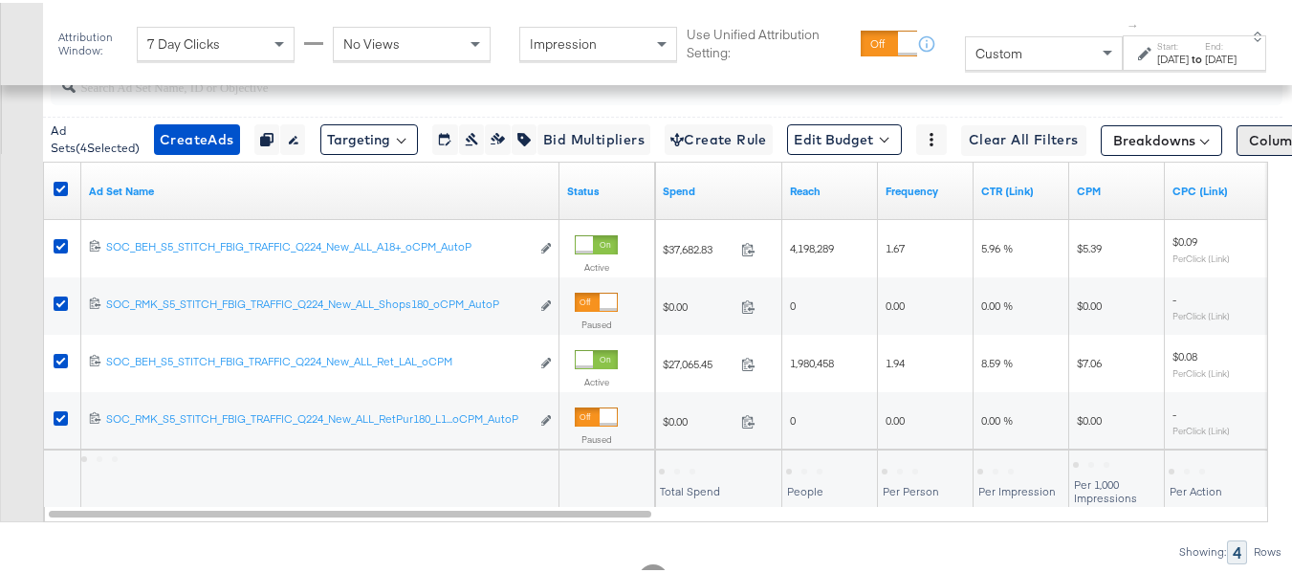
click at [1264, 147] on span "Columns: Custom" at bounding box center [1305, 137] width 113 height 19
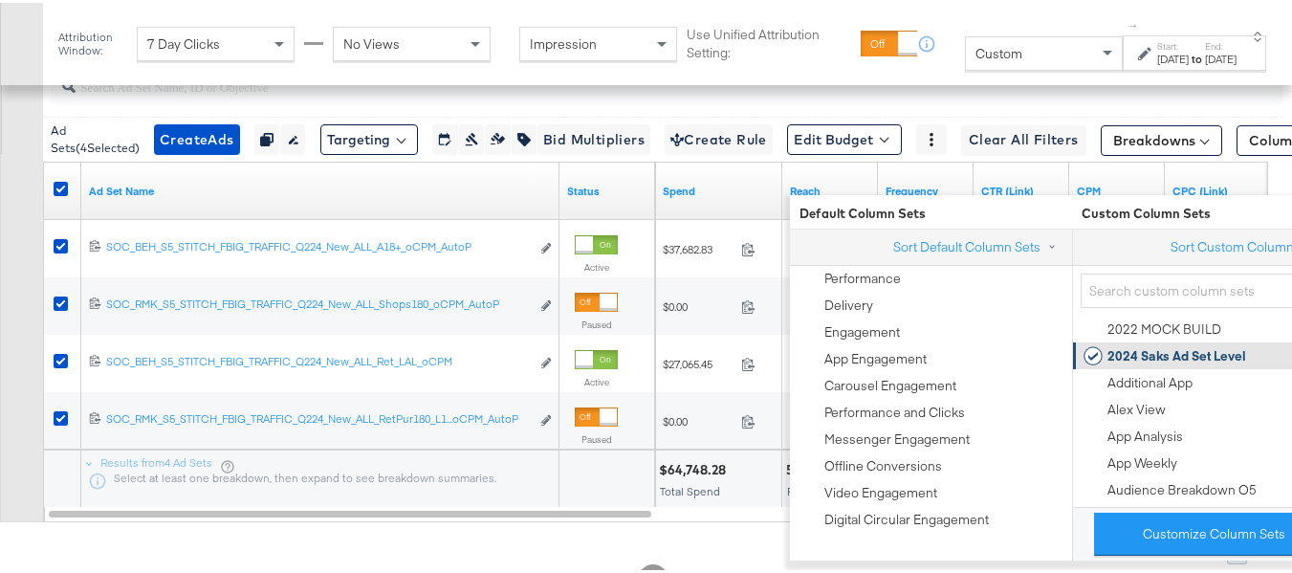
click at [1131, 350] on div "2024 Saks Ad Set Level" at bounding box center [1176, 353] width 139 height 18
click at [0, 290] on div "Customize KPIs Export as CSV" at bounding box center [21, 265] width 43 height 507
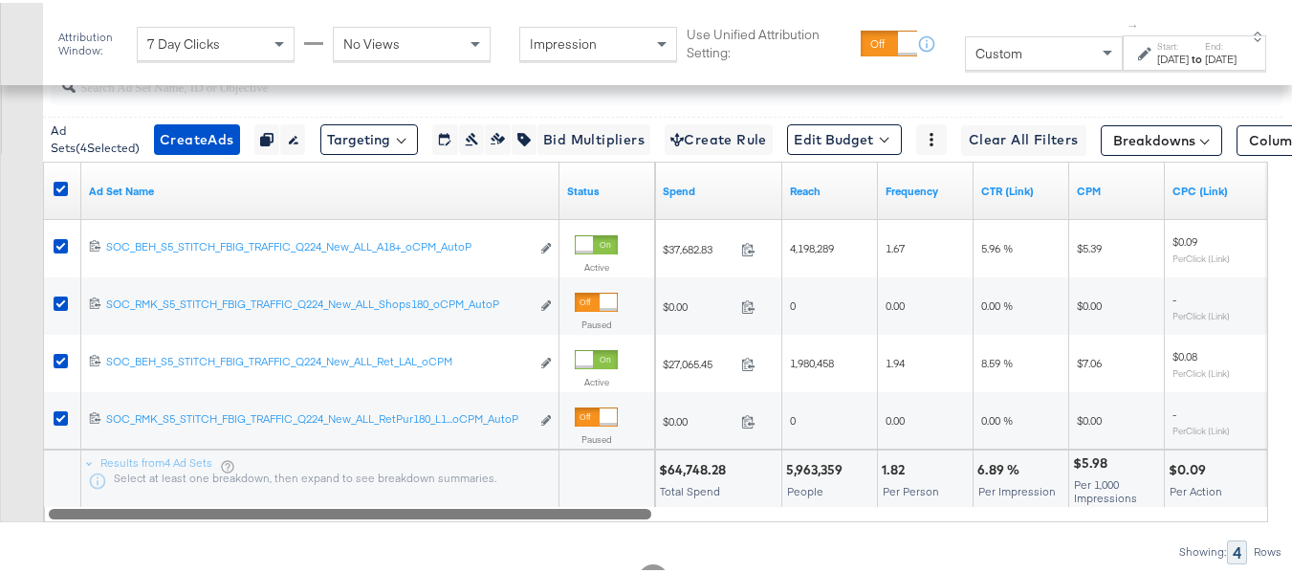
drag, startPoint x: 456, startPoint y: 557, endPoint x: 366, endPoint y: 536, distance: 92.3
click at [366, 519] on div "Ad Set Name Status Spend Reach Frequency CTR (Link) CPM CPC (Link) 120209030960…" at bounding box center [655, 339] width 1225 height 360
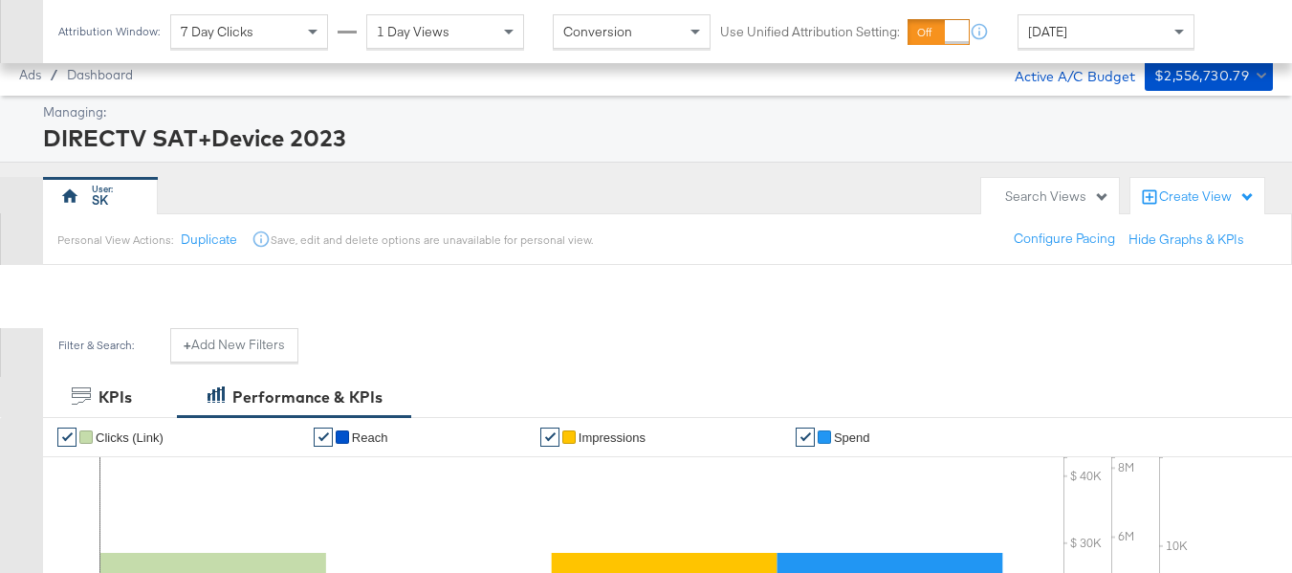
scroll to position [820, 0]
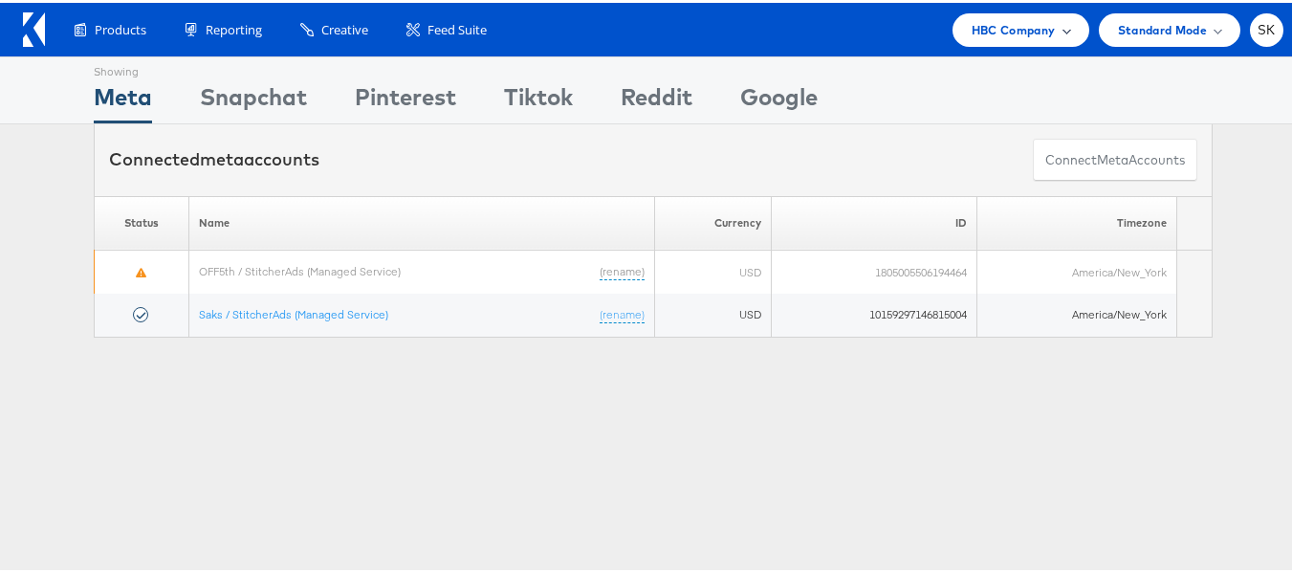
click at [984, 38] on div "HBC Company" at bounding box center [1020, 27] width 137 height 33
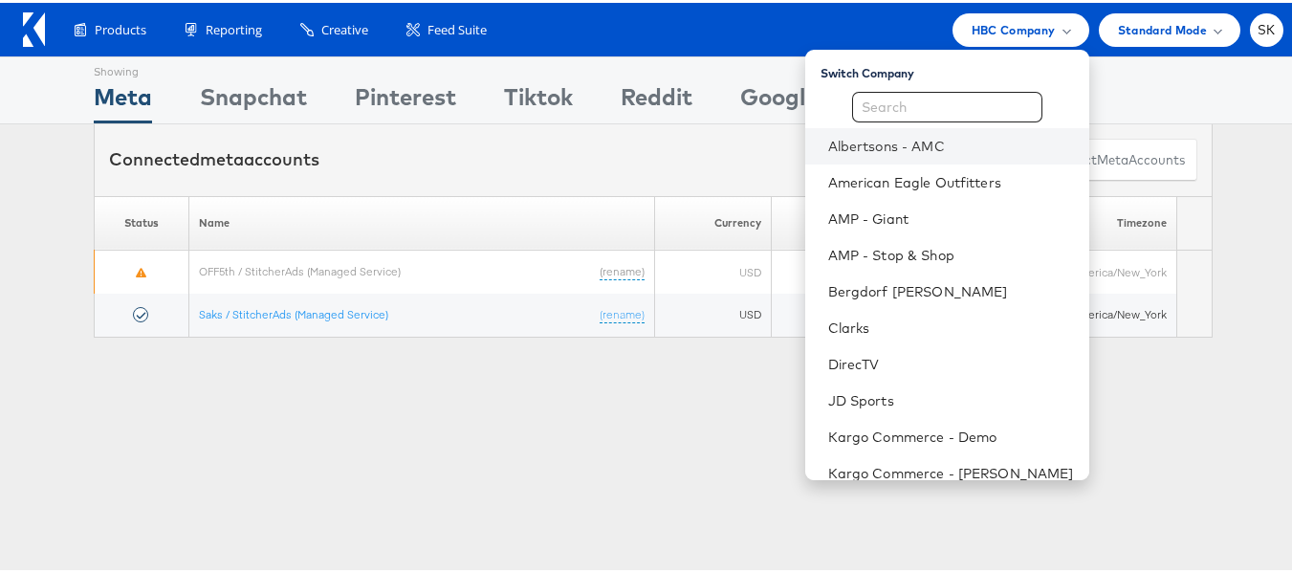
click at [896, 153] on li "Albertsons - AMC" at bounding box center [947, 143] width 284 height 36
click at [923, 152] on link "Albertsons - AMC" at bounding box center [951, 143] width 246 height 19
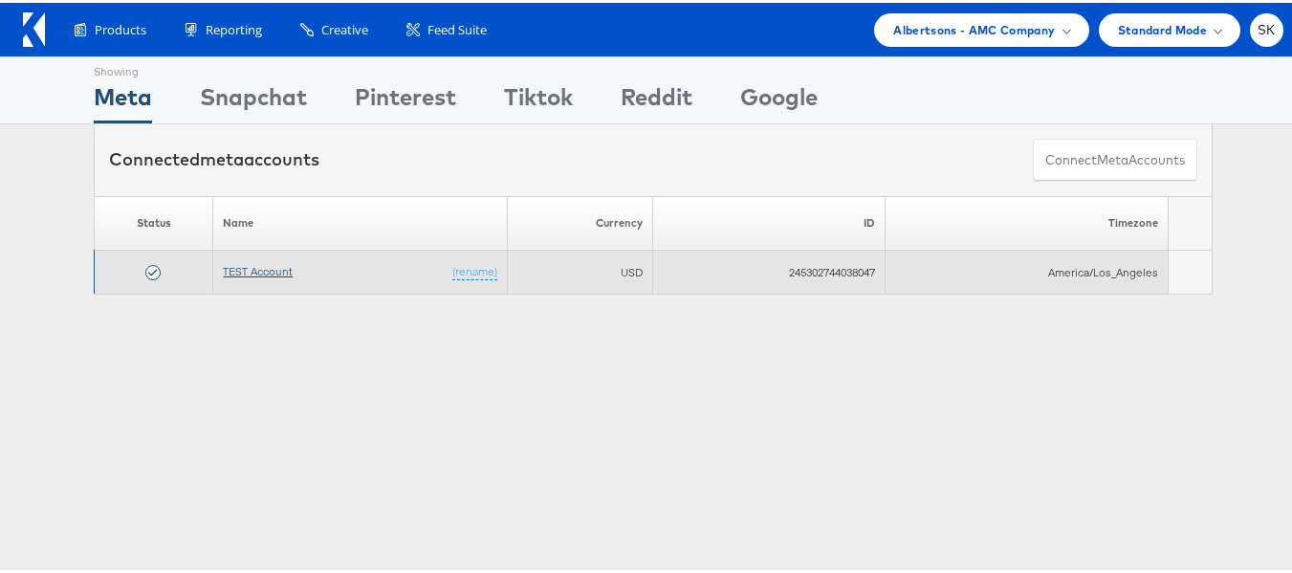
click at [264, 265] on link "TEST Account" at bounding box center [258, 268] width 70 height 14
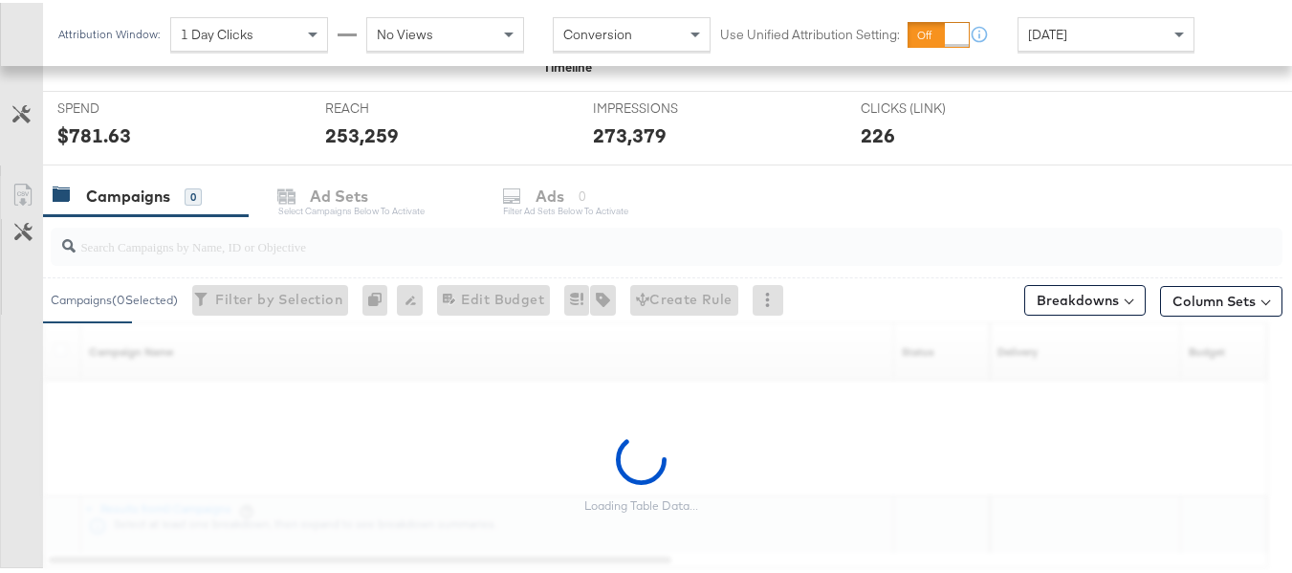
scroll to position [820, 0]
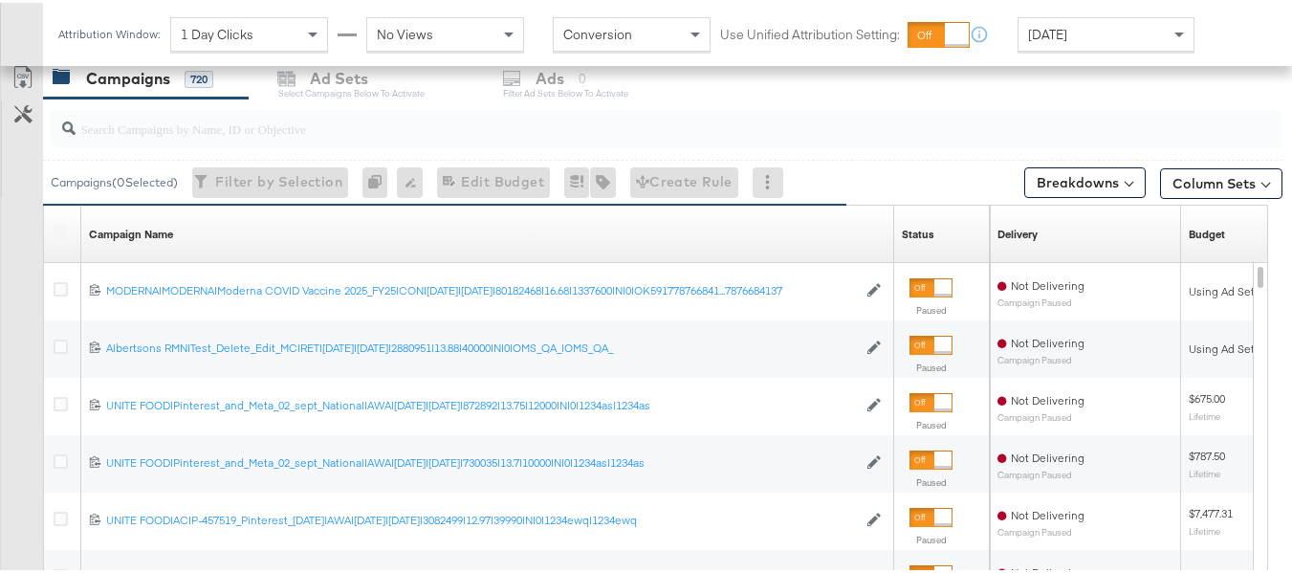
click at [306, 141] on div at bounding box center [666, 126] width 1231 height 38
paste input "co-branded-hub|Multibrand|Multi-brand_FY25 CoBrand National GMHBC P8|[PERSON_NA…"
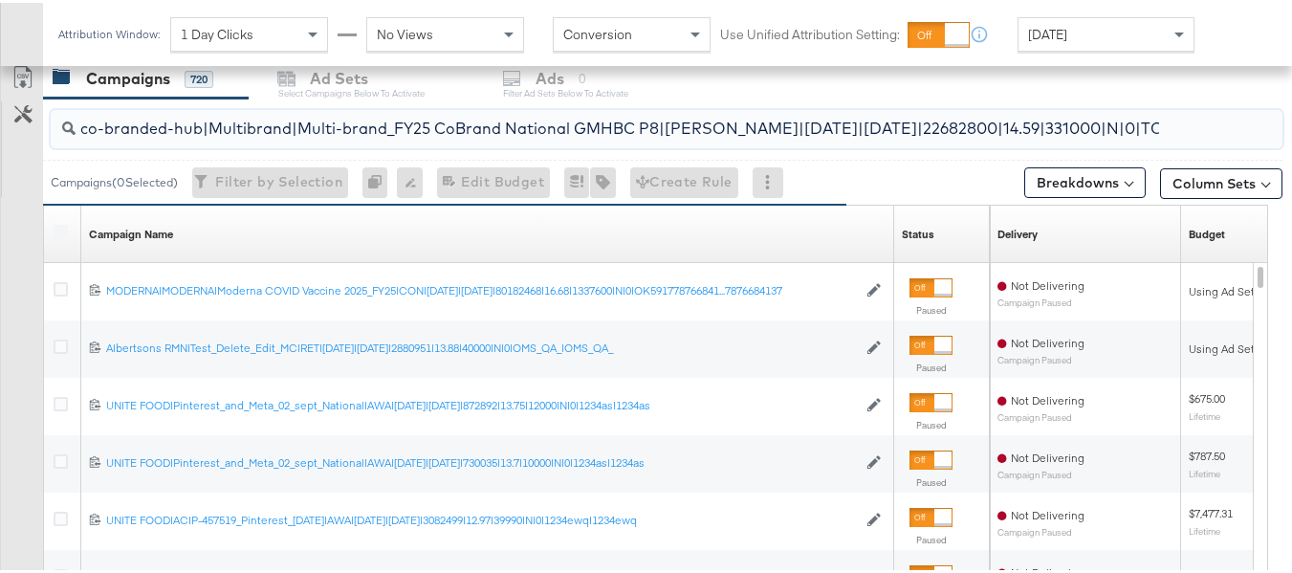
scroll to position [0, 307]
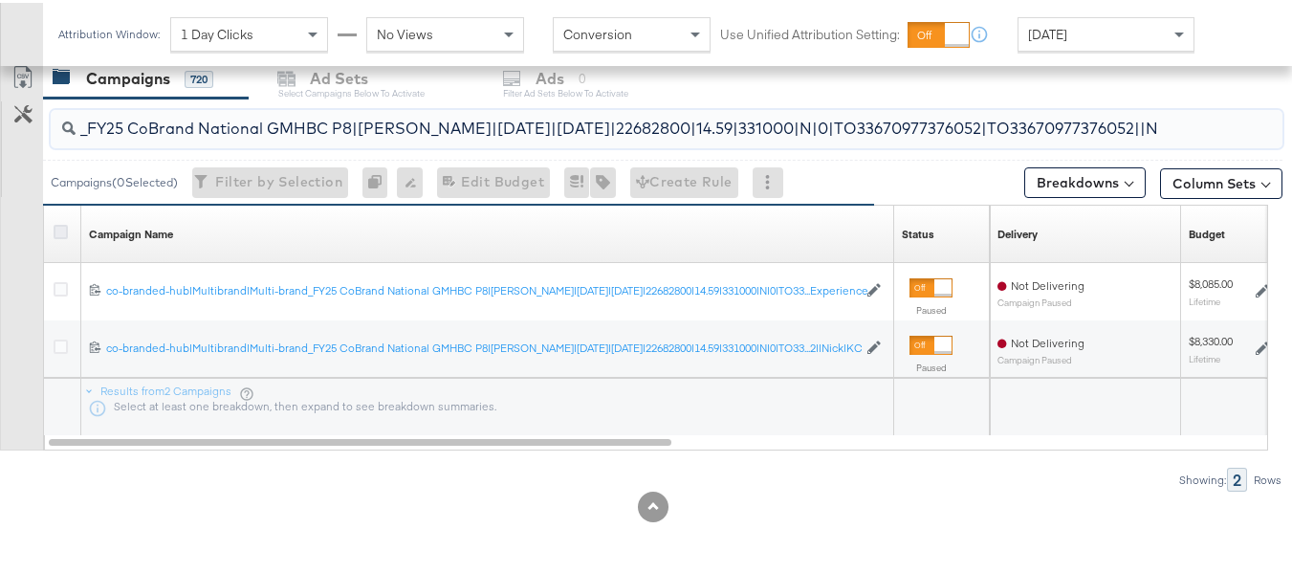
type input "co-branded-hub|Multibrand|Multi-brand_FY25 CoBrand National GMHBC P8|[PERSON_NA…"
click at [59, 235] on icon at bounding box center [61, 229] width 14 height 14
click at [0, 0] on input "checkbox" at bounding box center [0, 0] width 0 height 0
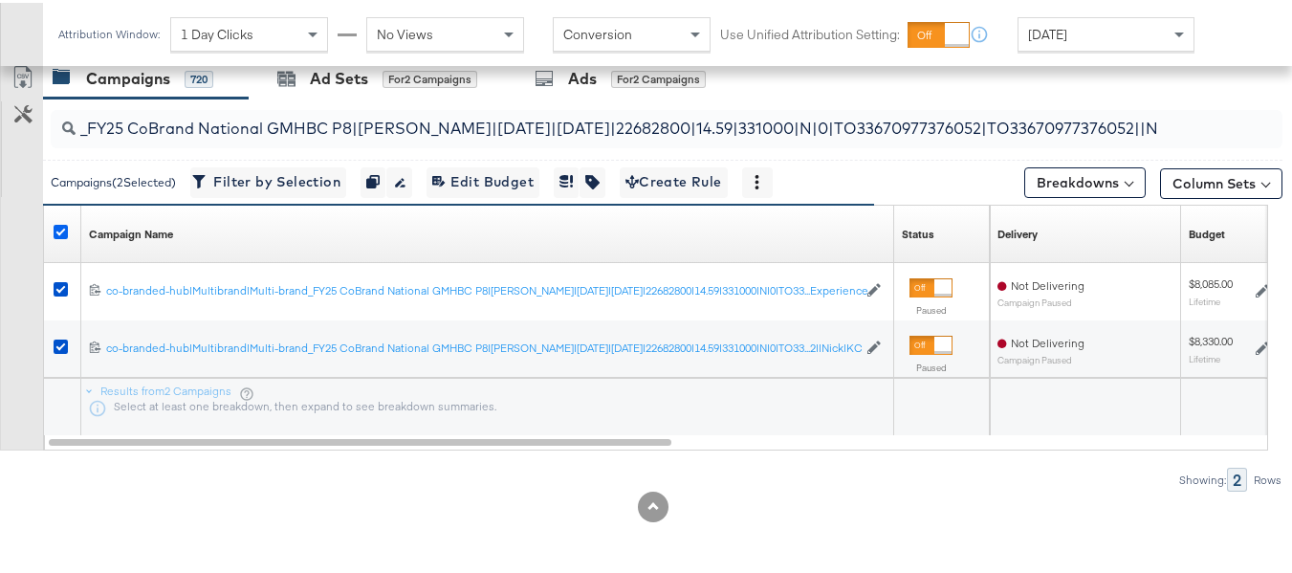
scroll to position [0, 0]
click at [311, 65] on div "Ad Sets" at bounding box center [339, 76] width 58 height 22
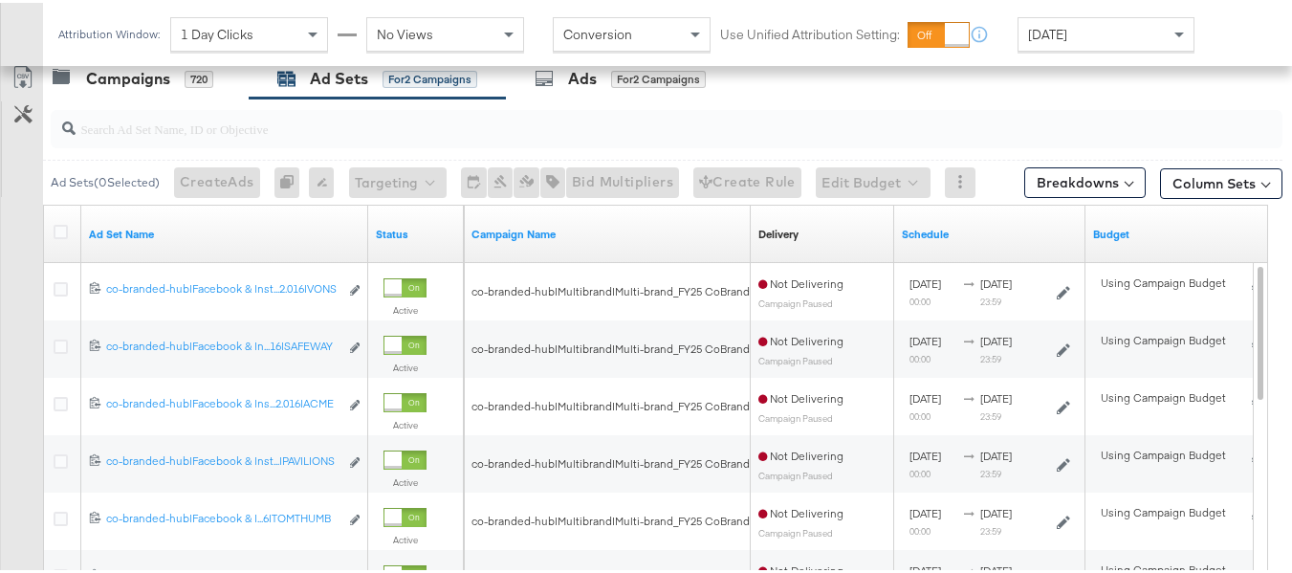
click at [323, 123] on input "search" at bounding box center [624, 117] width 1097 height 37
paste input "co-branded-hub|Facebook & Instagram|Social Media|FBIG - Premium Carousel & Prod…"
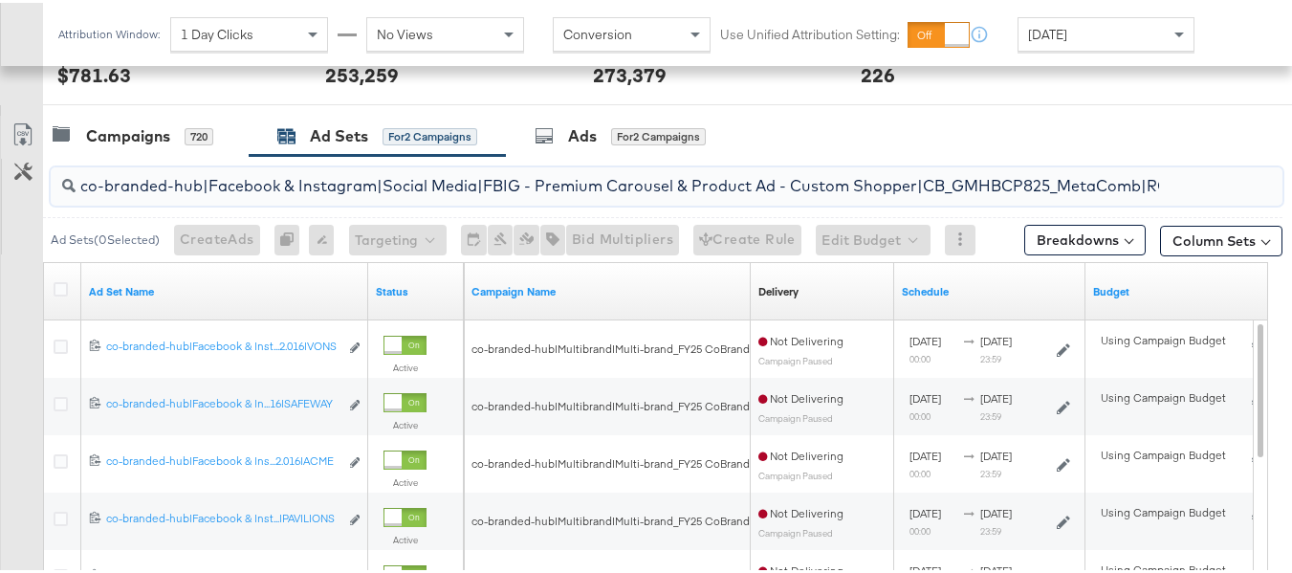
scroll to position [0, 909]
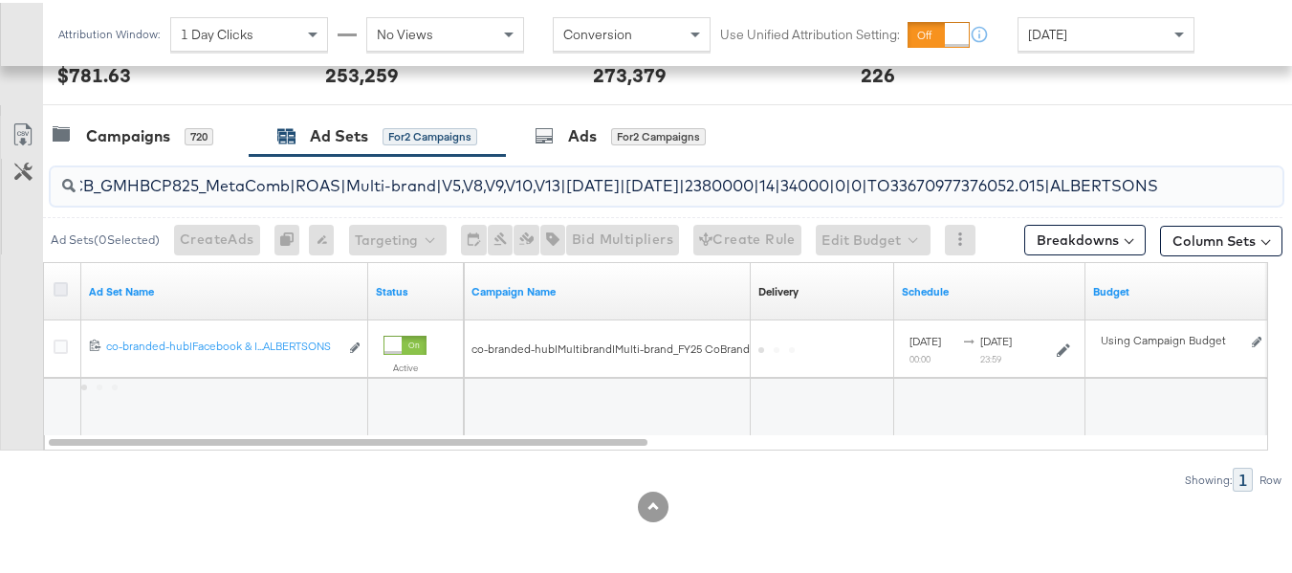
type input "co-branded-hub|Facebook & Instagram|Social Media|FBIG - Premium Carousel & Prod…"
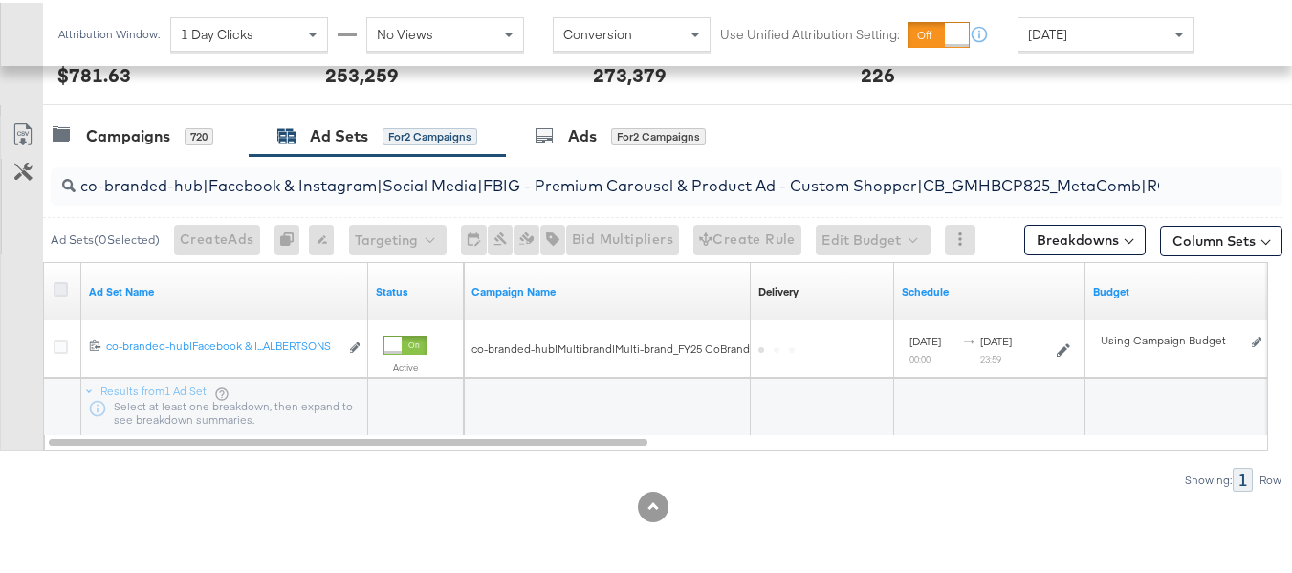
click at [54, 281] on icon at bounding box center [61, 286] width 14 height 14
click at [0, 0] on input "checkbox" at bounding box center [0, 0] width 0 height 0
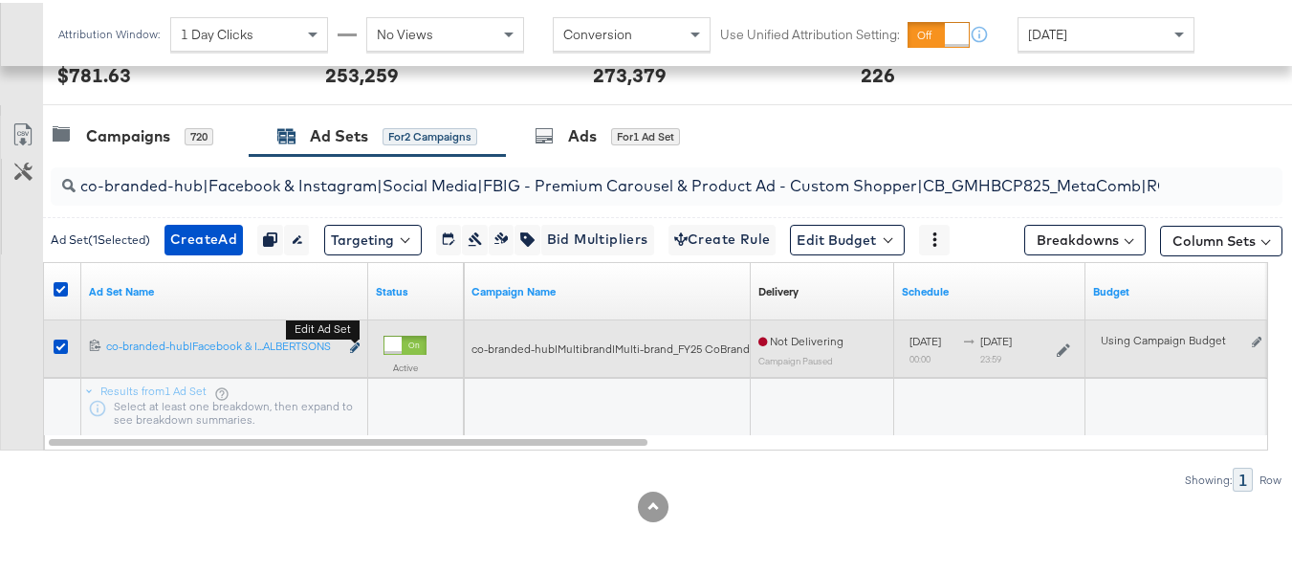
click at [351, 347] on icon "link" at bounding box center [355, 344] width 10 height 11
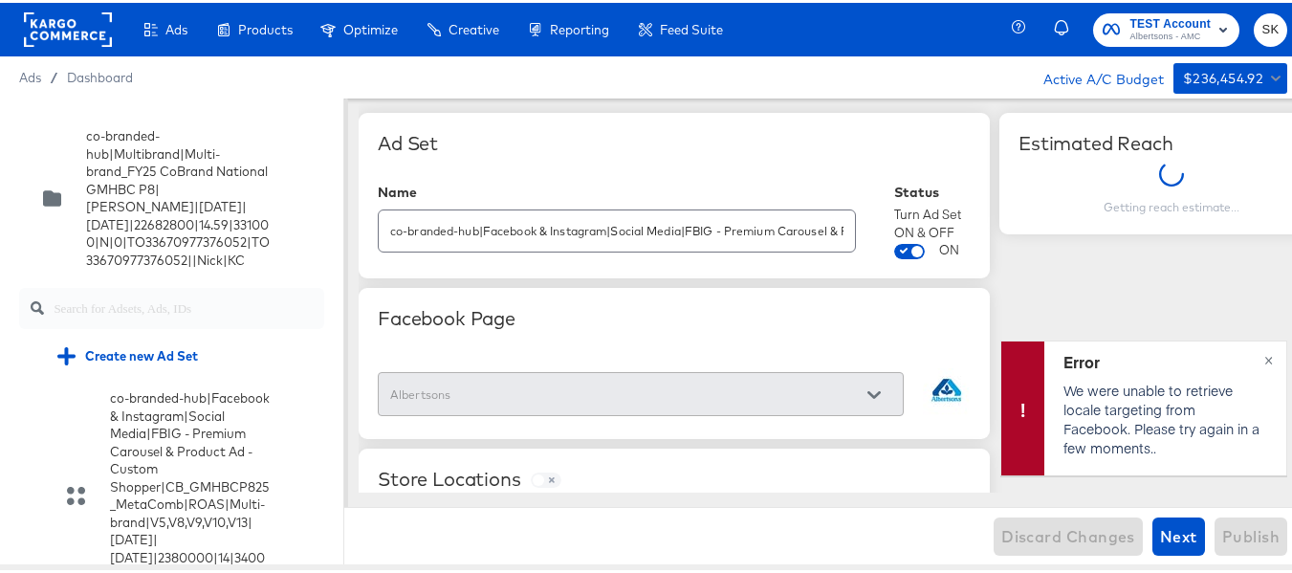
scroll to position [11175, 0]
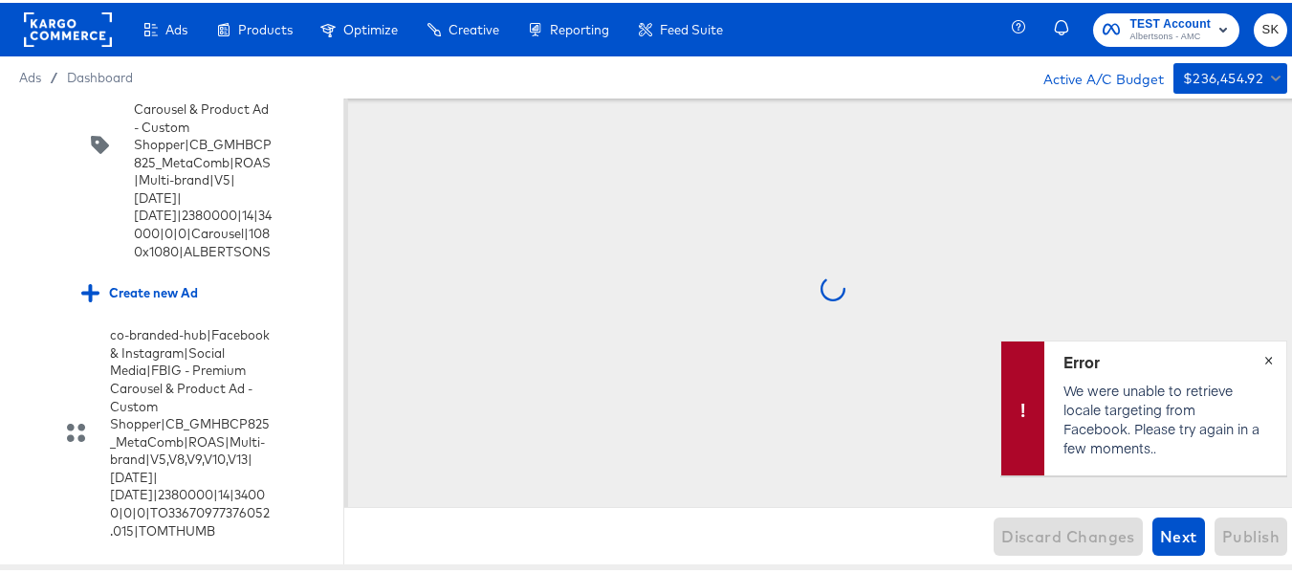
click at [1259, 352] on button "×" at bounding box center [1267, 355] width 35 height 34
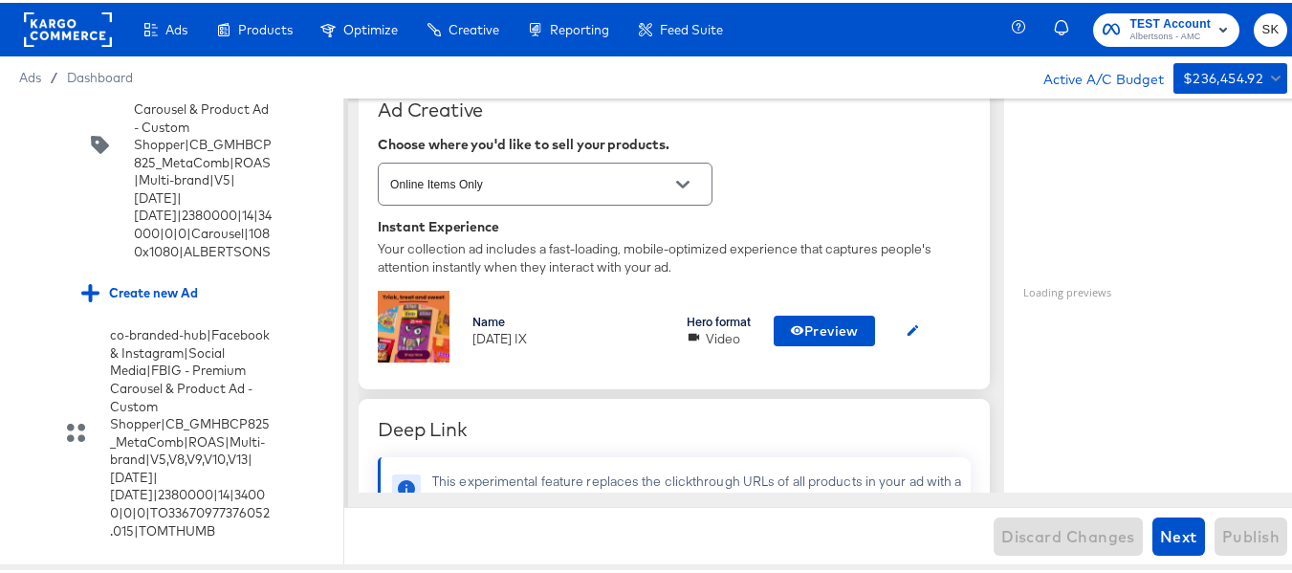
scroll to position [478, 0]
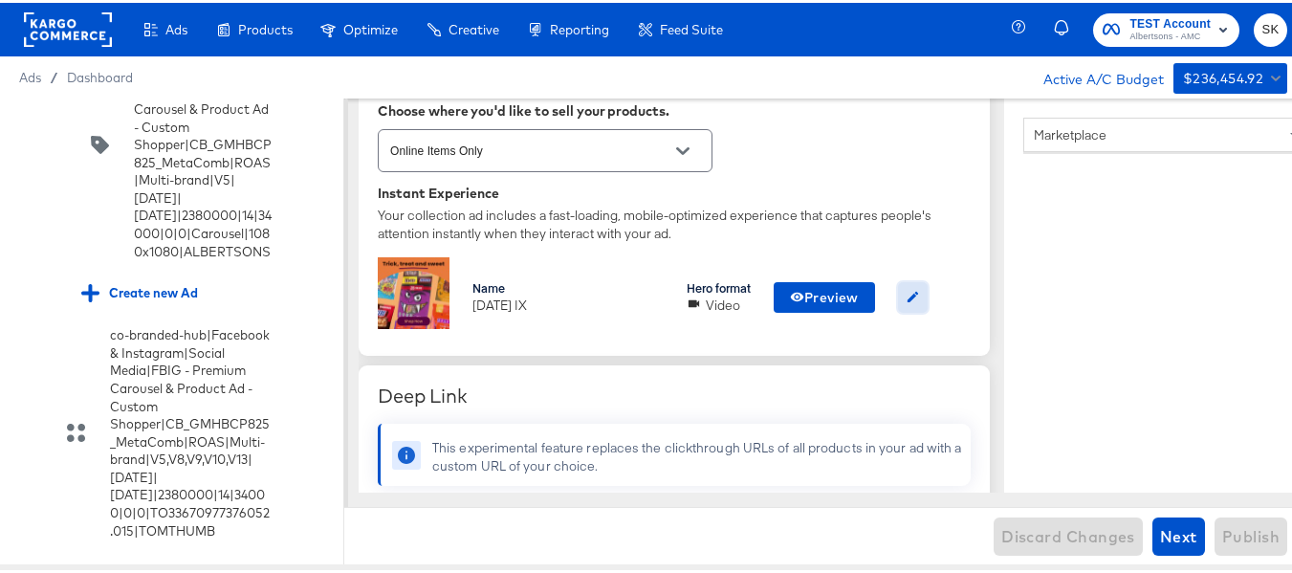
click at [920, 296] on icon "button" at bounding box center [912, 294] width 14 height 14
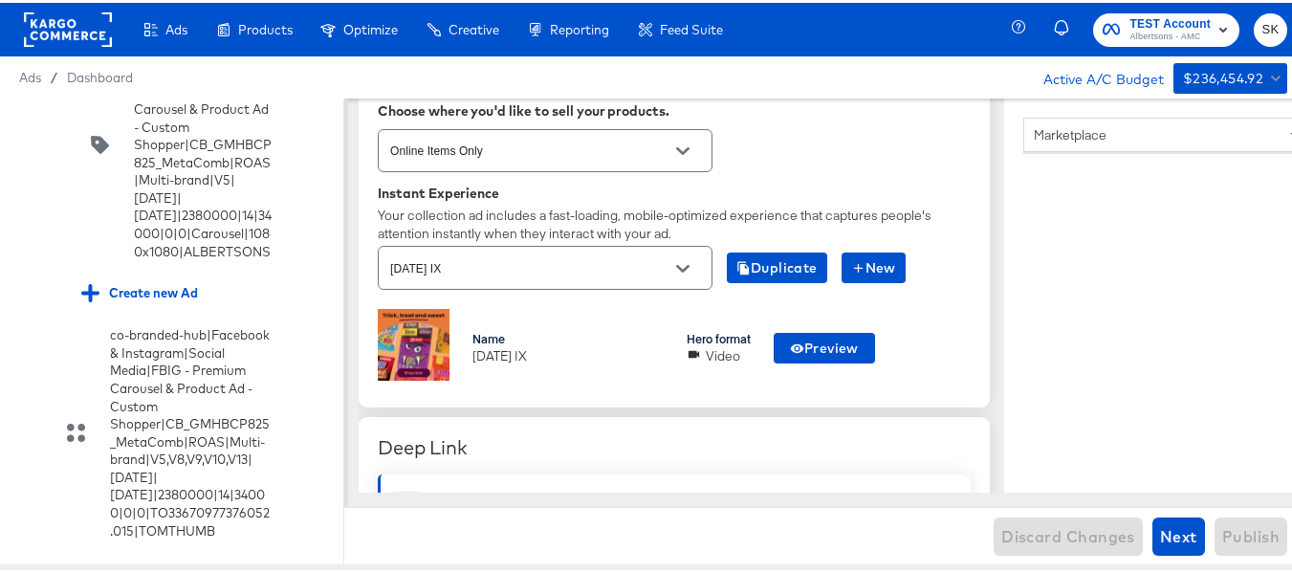
click at [701, 270] on div at bounding box center [682, 265] width 40 height 29
click at [692, 267] on button "Open" at bounding box center [682, 265] width 29 height 29
click at [51, 30] on rect at bounding box center [68, 27] width 88 height 34
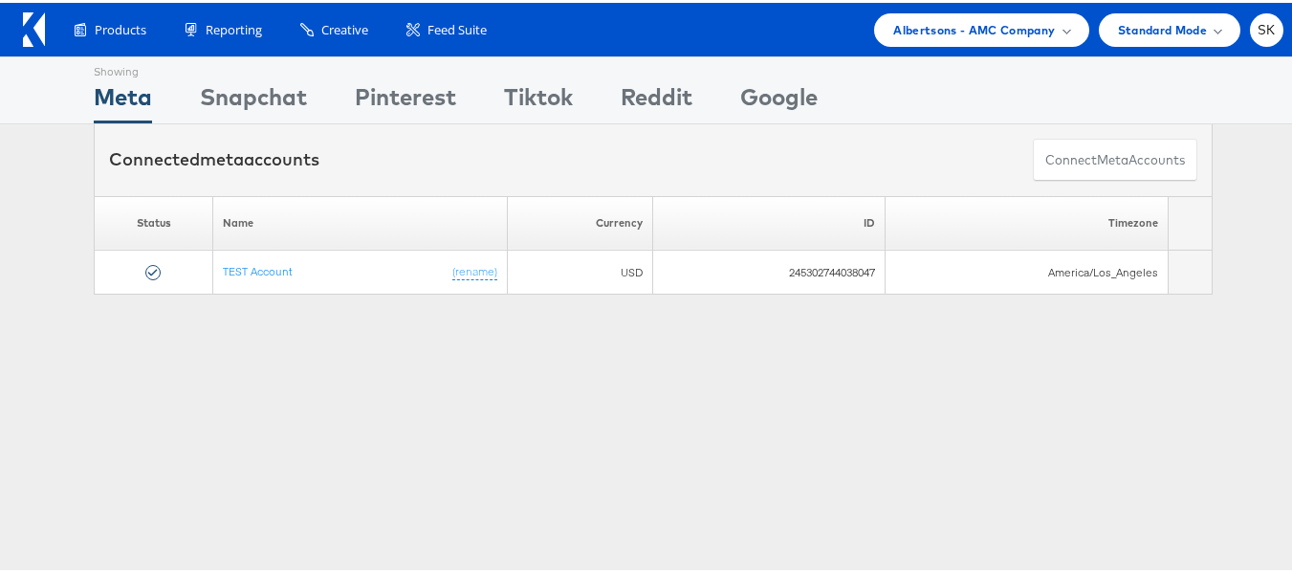
click at [757, 516] on div "Showing Meta Showing [GEOGRAPHIC_DATA] Showing Pinterest Showing Tiktok Showing…" at bounding box center [653, 532] width 1306 height 956
